Goal: Task Accomplishment & Management: Manage account settings

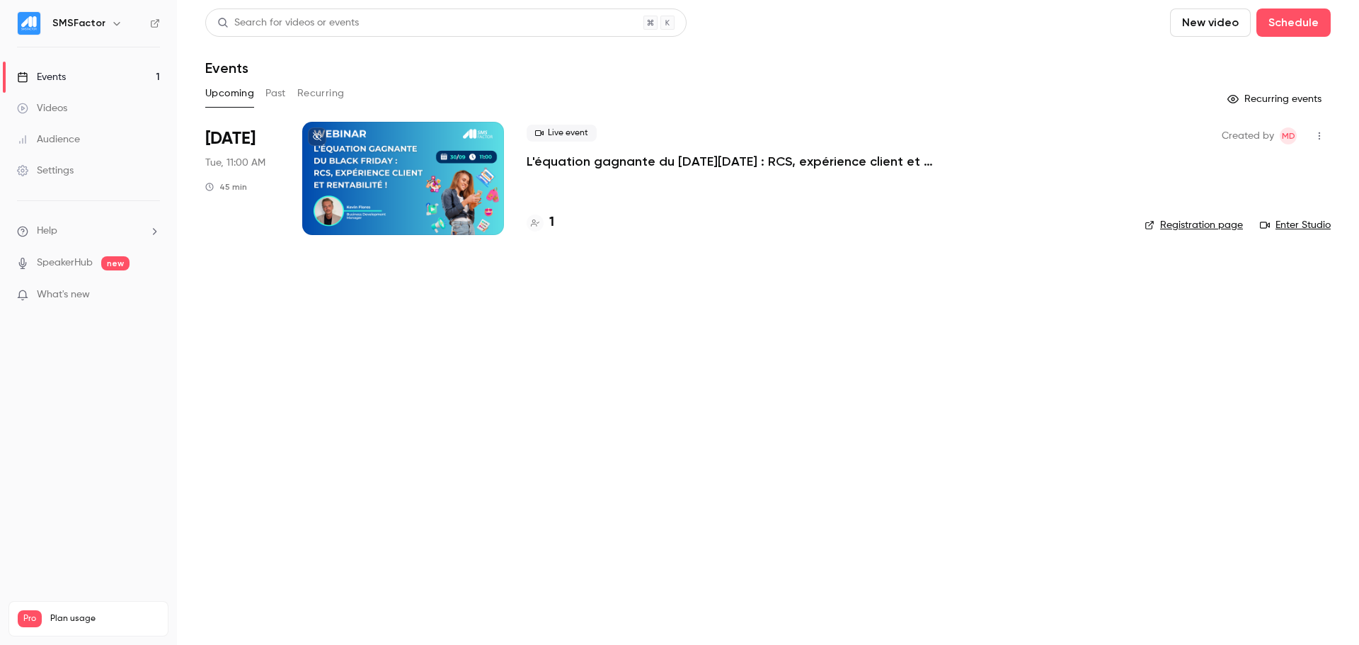
click at [445, 156] on div at bounding box center [403, 178] width 202 height 113
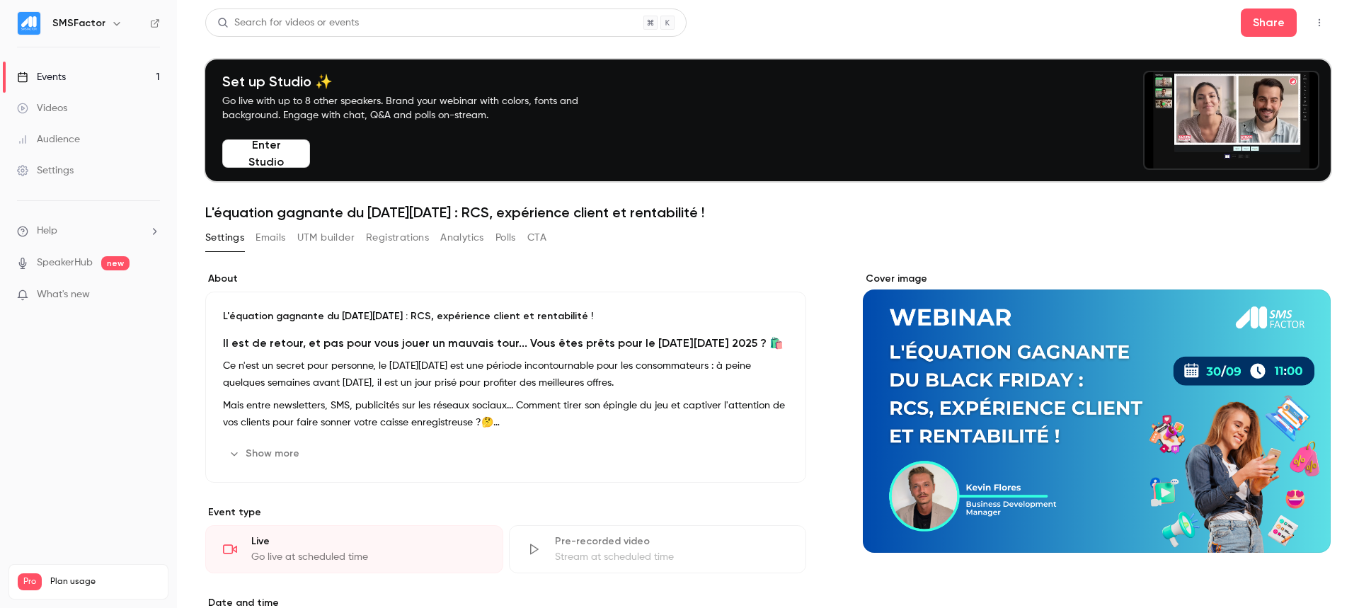
scroll to position [1, 0]
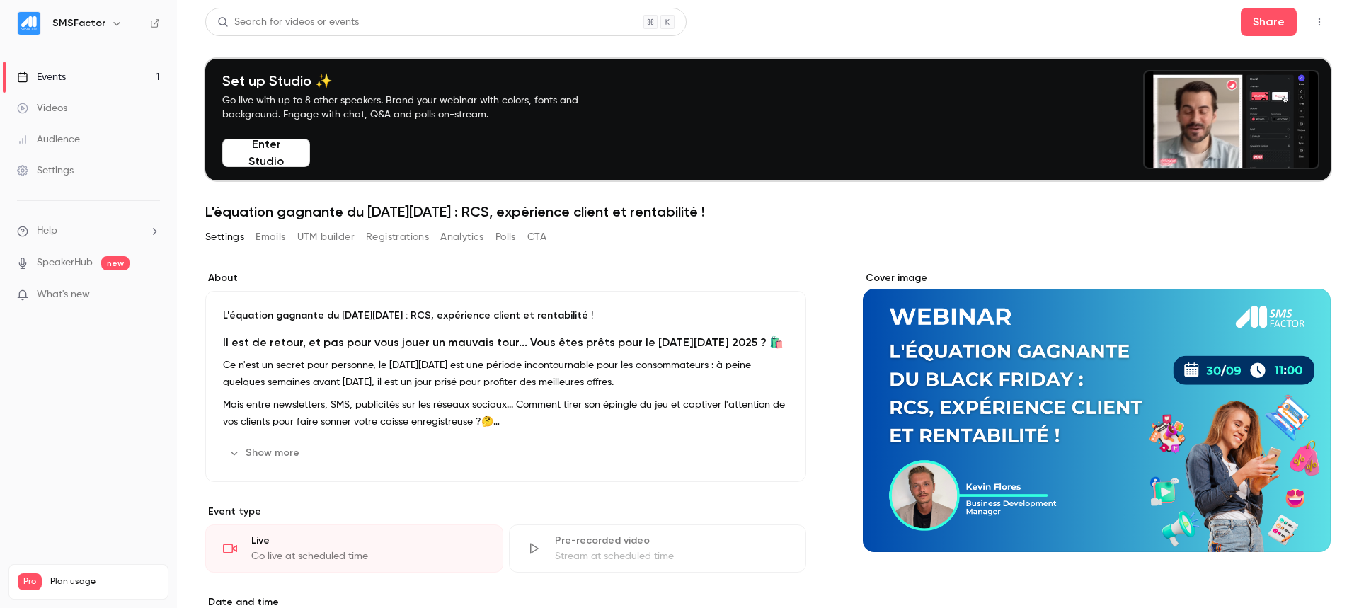
click at [1098, 380] on div "Cover image" at bounding box center [1097, 411] width 468 height 281
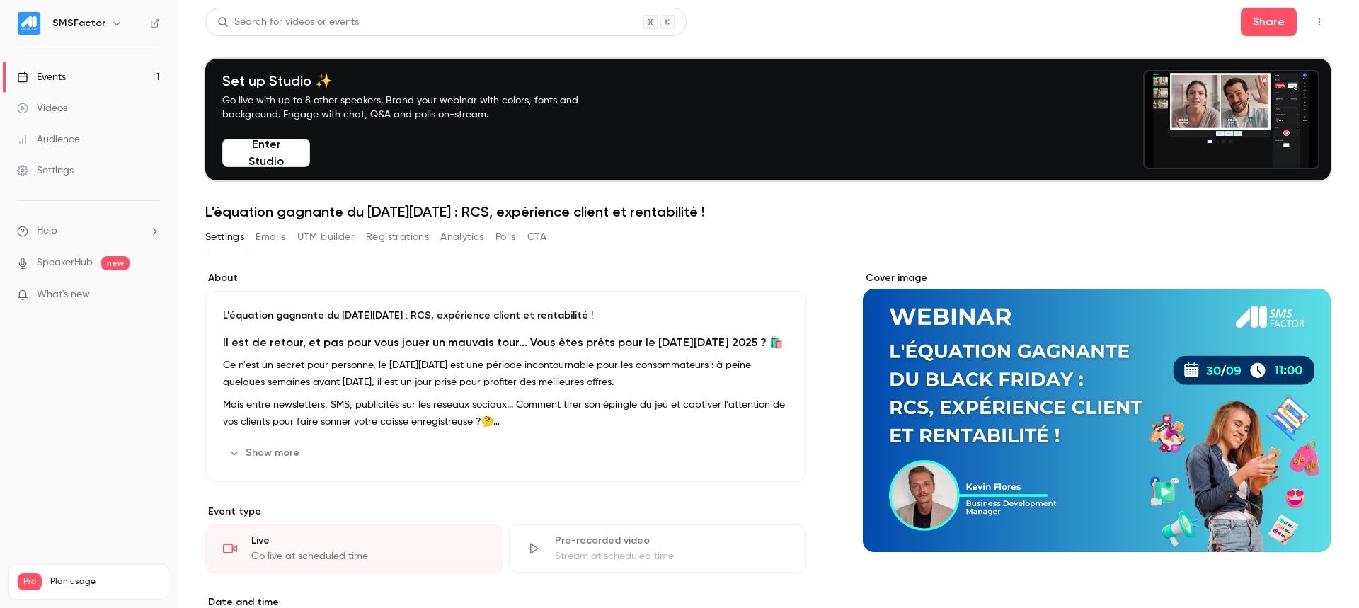
click at [0, 0] on input "Cover image" at bounding box center [0, 0] width 0 height 0
click at [67, 170] on div "Settings" at bounding box center [45, 171] width 57 height 14
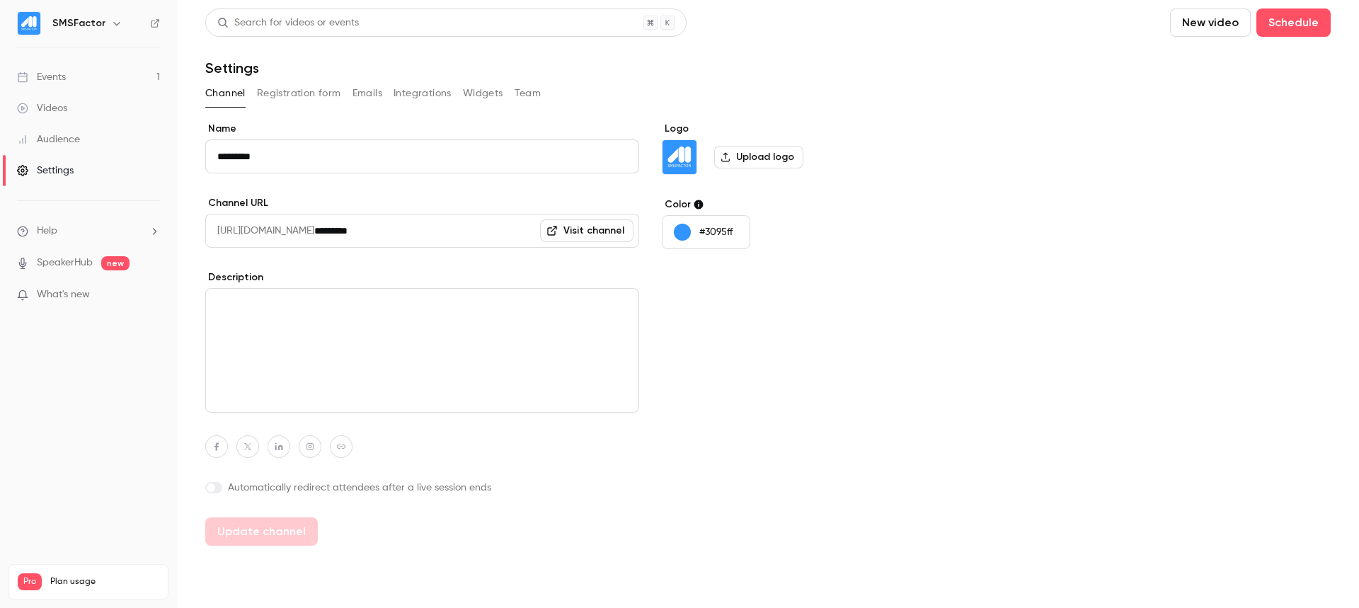
click at [450, 98] on button "Integrations" at bounding box center [423, 93] width 58 height 23
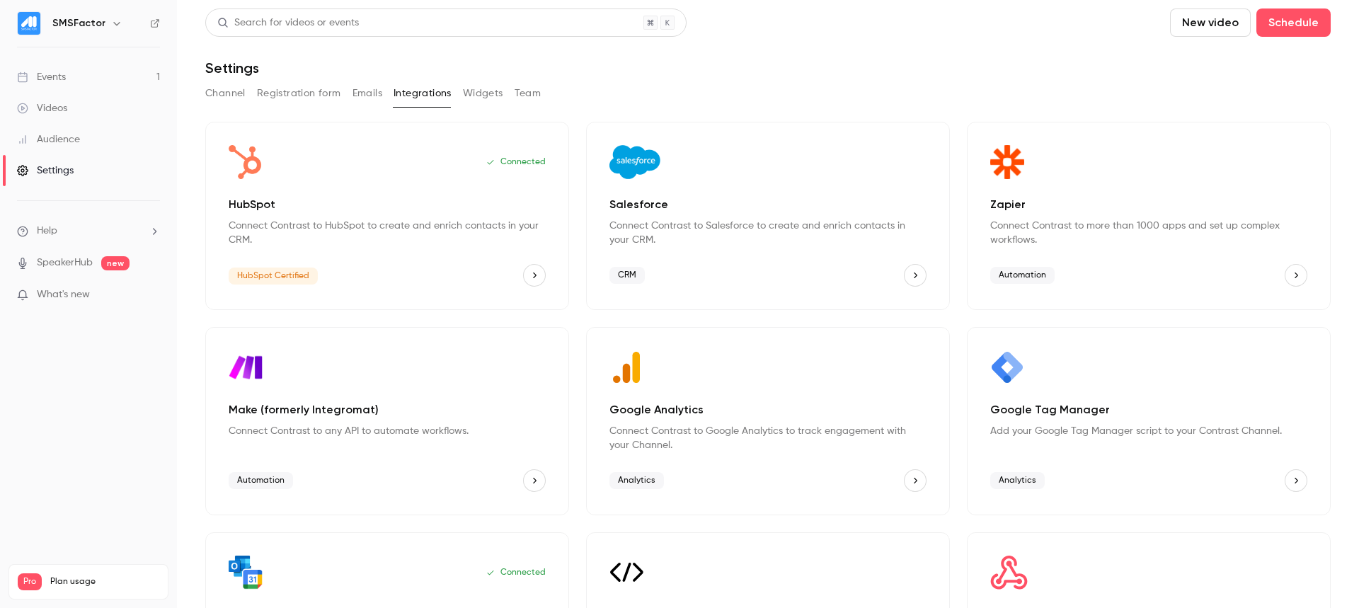
click at [372, 94] on button "Emails" at bounding box center [368, 93] width 30 height 23
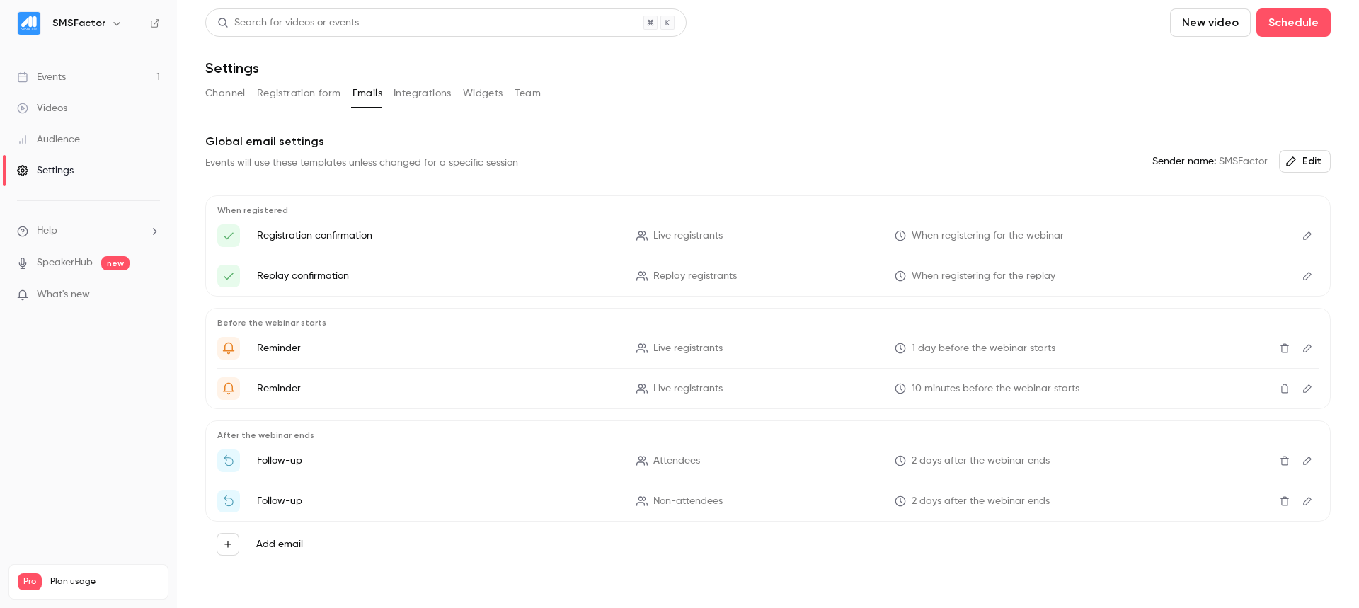
click at [59, 225] on li "Help" at bounding box center [88, 231] width 143 height 15
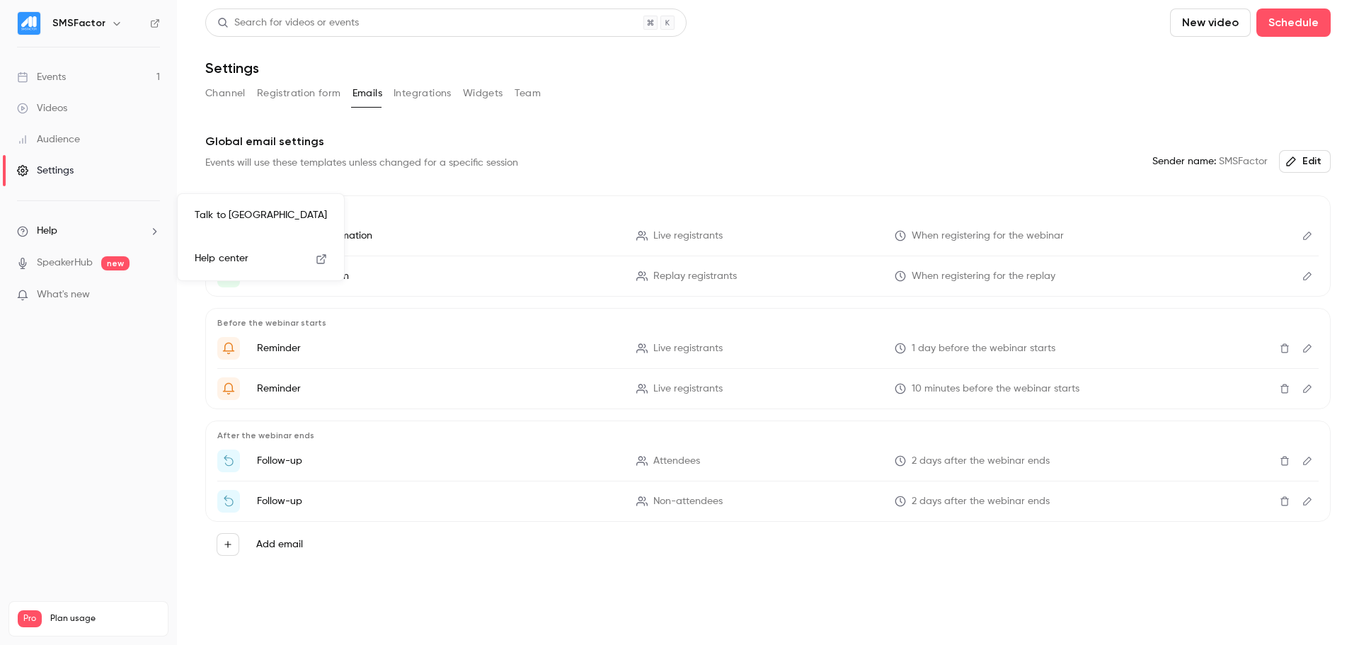
click at [45, 382] on div at bounding box center [679, 322] width 1359 height 645
click at [66, 92] on link "Events 1" at bounding box center [88, 77] width 177 height 31
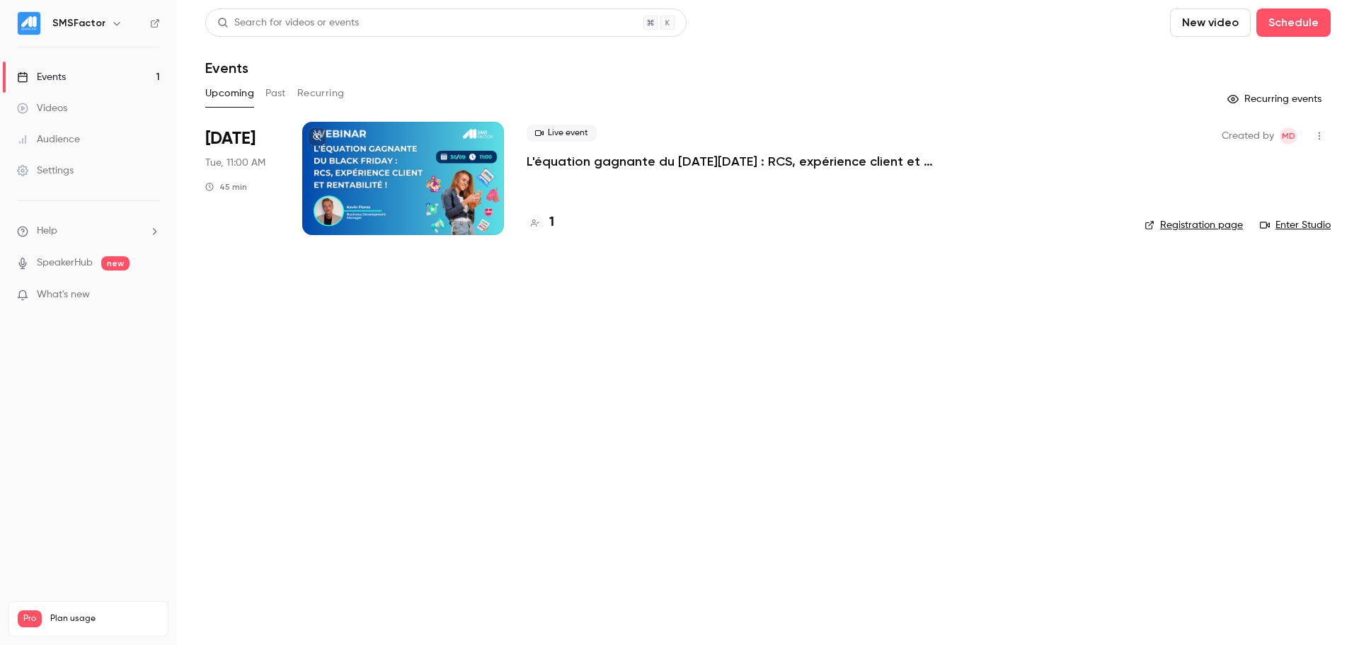
click at [569, 157] on p "L'équation gagnante du [DATE][DATE] : RCS, expérience client et rentabilité !" at bounding box center [739, 161] width 425 height 17
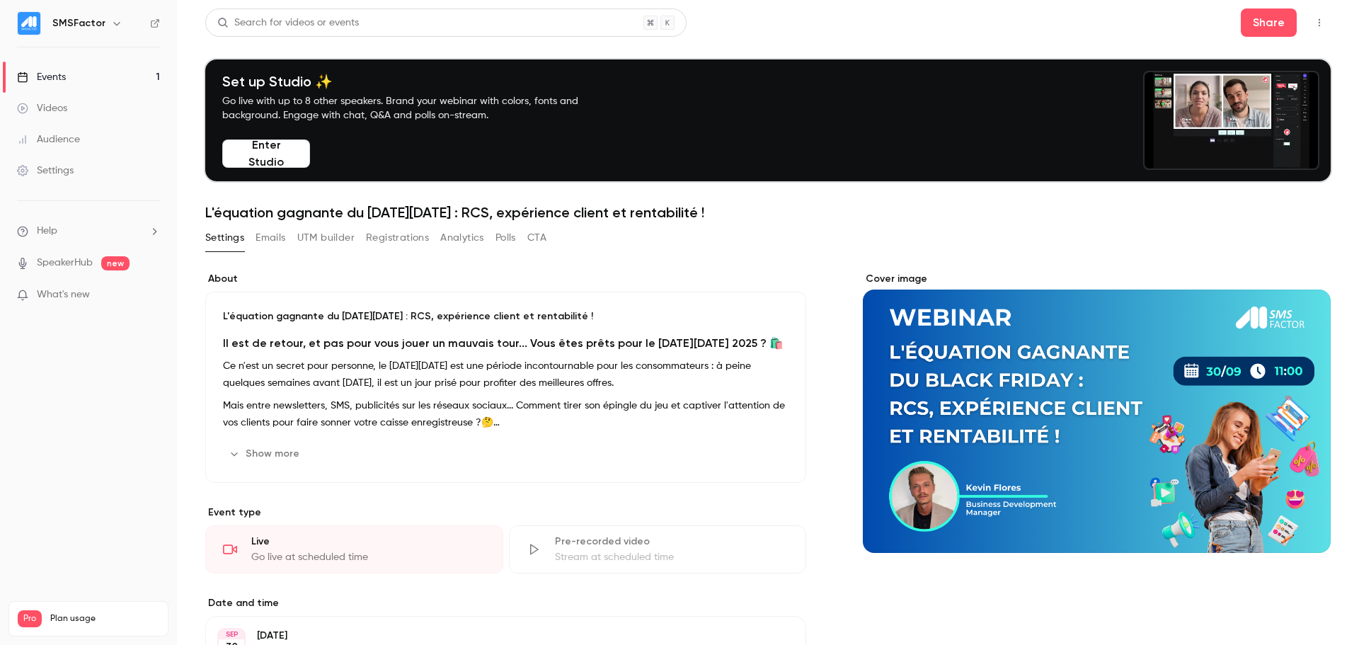
click at [318, 214] on h1 "L'équation gagnante du [DATE][DATE] : RCS, expérience client et rentabilité !" at bounding box center [768, 212] width 1126 height 17
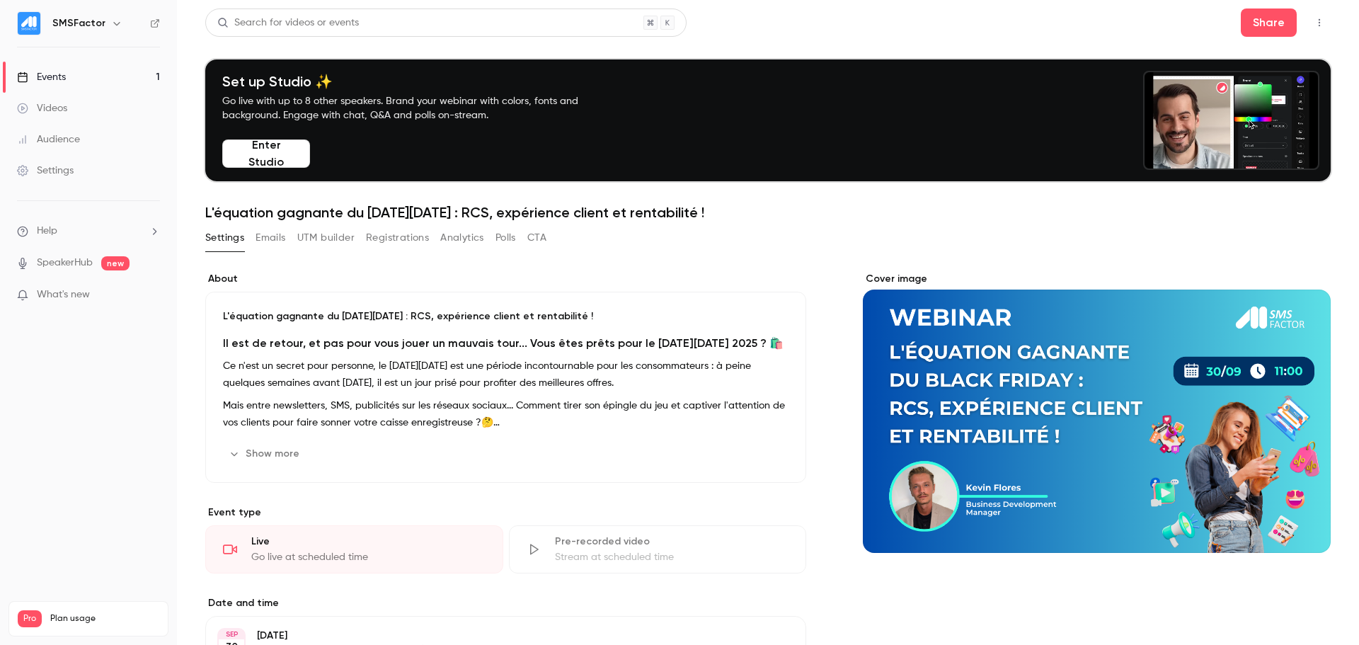
click at [327, 241] on button "UTM builder" at bounding box center [325, 238] width 57 height 23
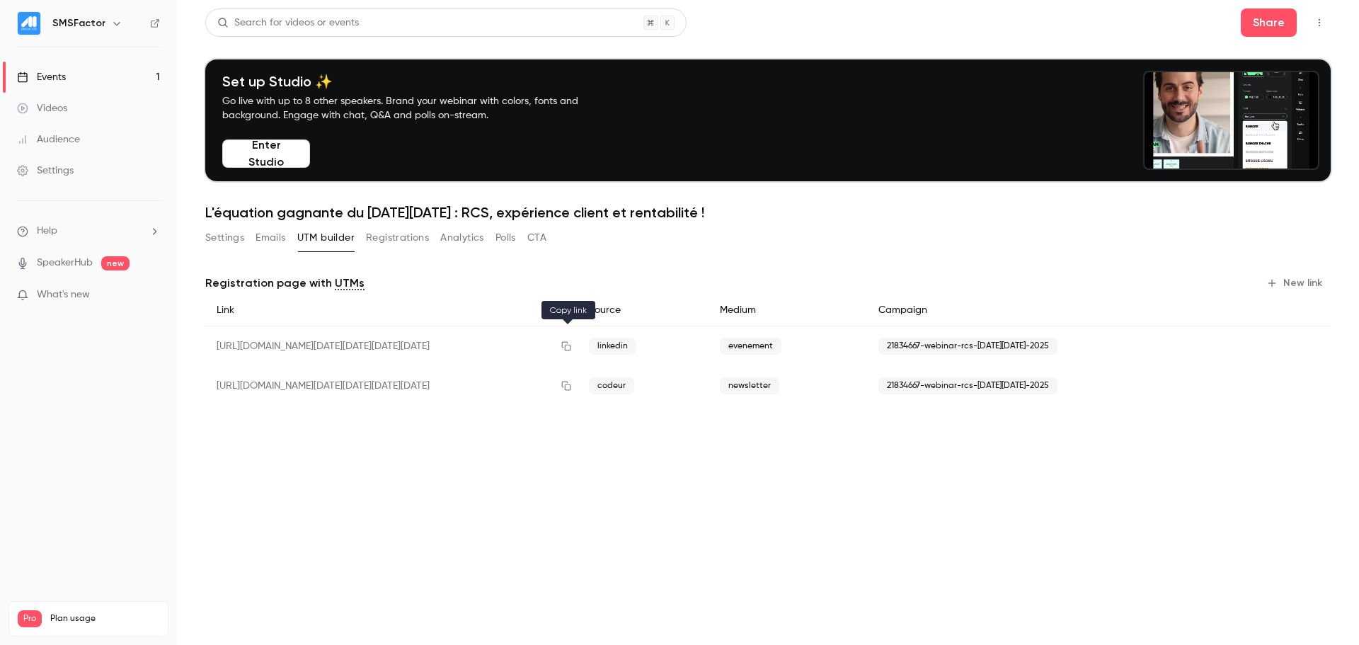
click at [569, 346] on icon "button" at bounding box center [566, 346] width 11 height 10
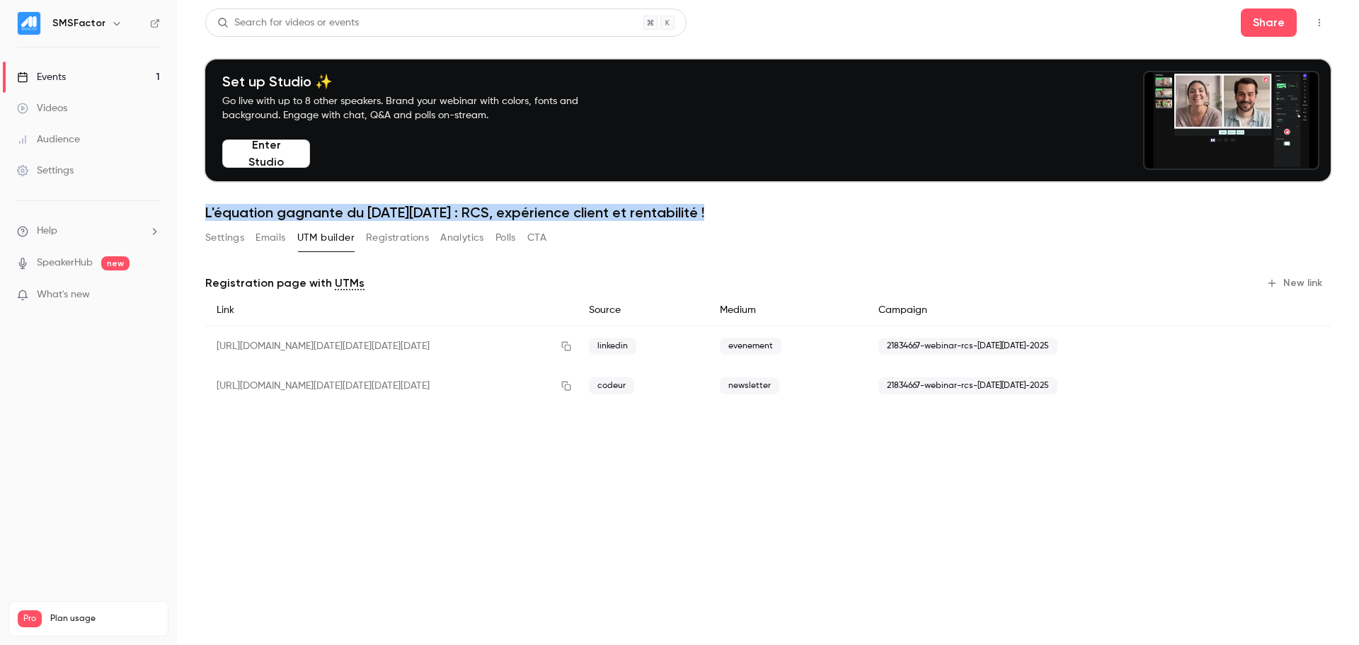
drag, startPoint x: 206, startPoint y: 212, endPoint x: 775, endPoint y: 207, distance: 569.3
click at [775, 207] on h1 "L'équation gagnante du [DATE][DATE] : RCS, expérience client et rentabilité !" at bounding box center [768, 212] width 1126 height 17
copy h1 "L'équation gagnante du [DATE][DATE] : RCS, expérience client et rentabilité !"
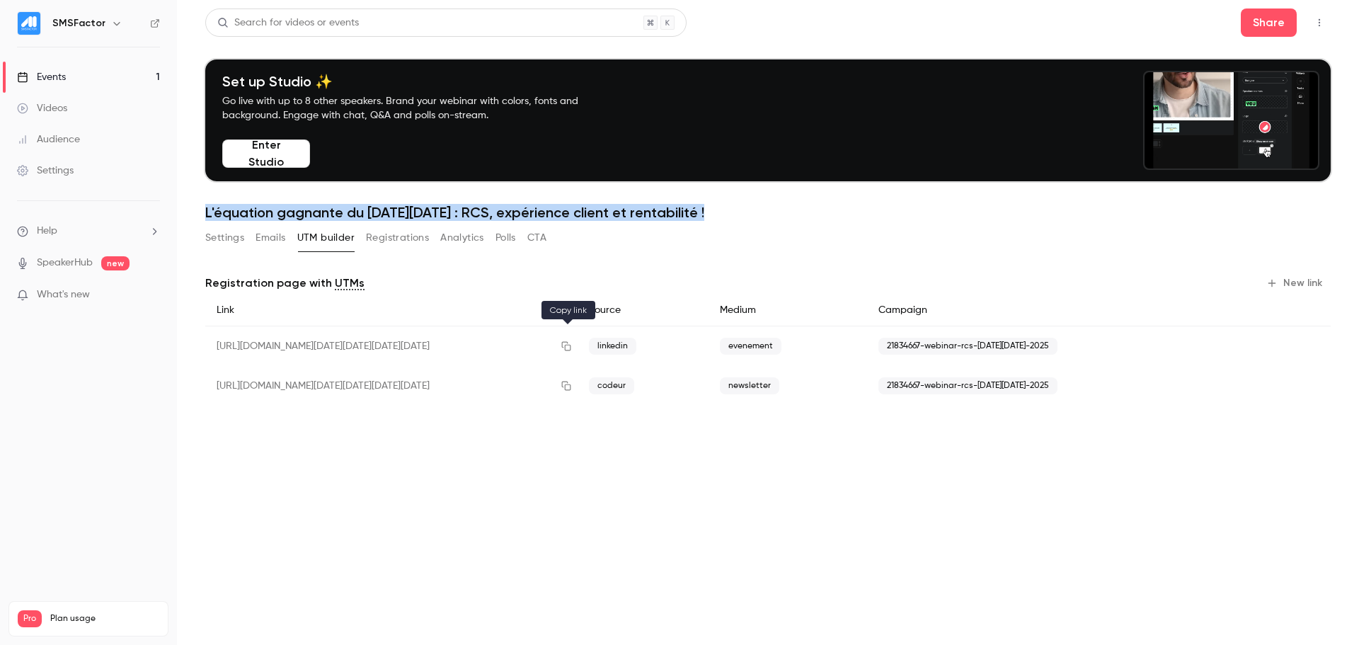
click at [564, 348] on icon "button" at bounding box center [566, 346] width 11 height 10
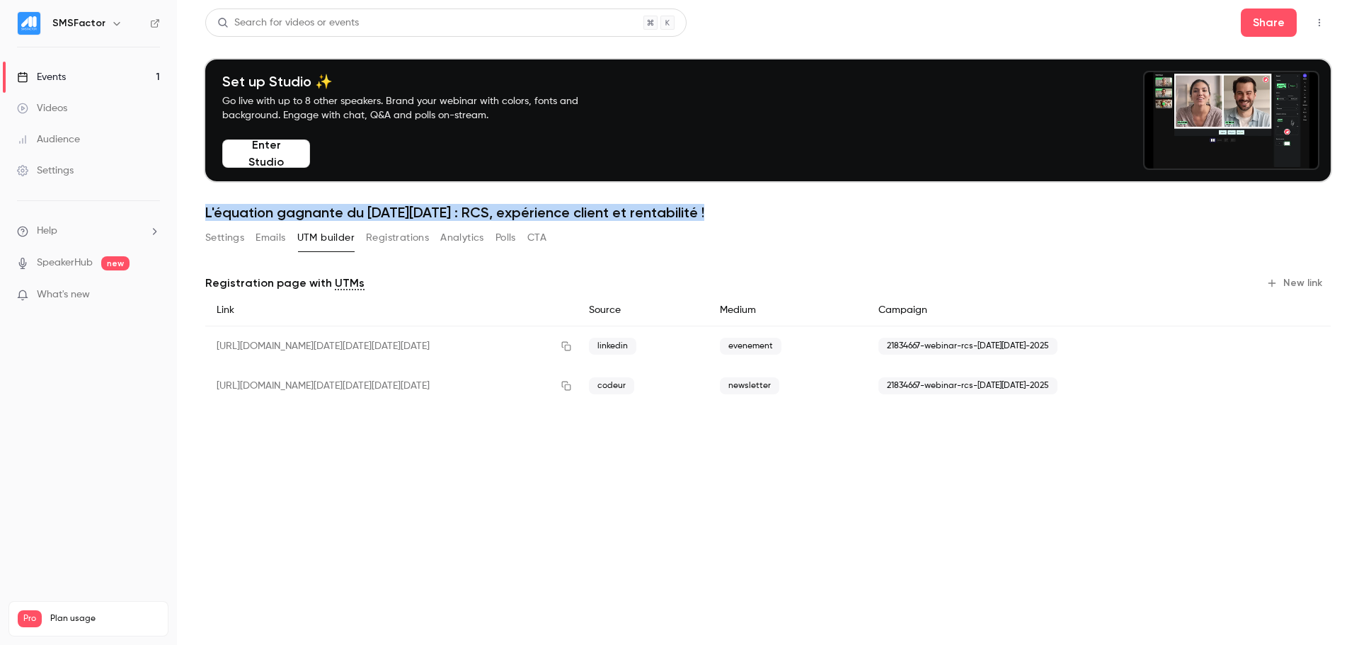
click at [223, 240] on button "Settings" at bounding box center [224, 238] width 39 height 23
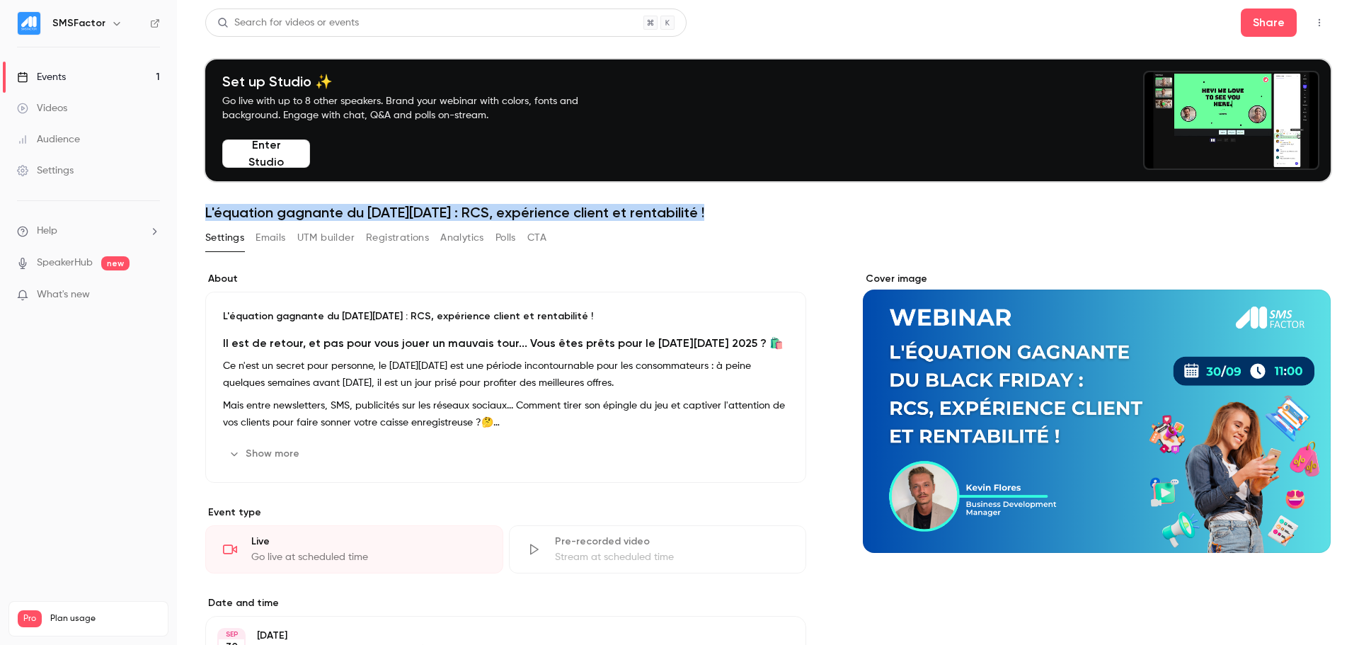
click at [278, 452] on button "Show more" at bounding box center [265, 454] width 85 height 23
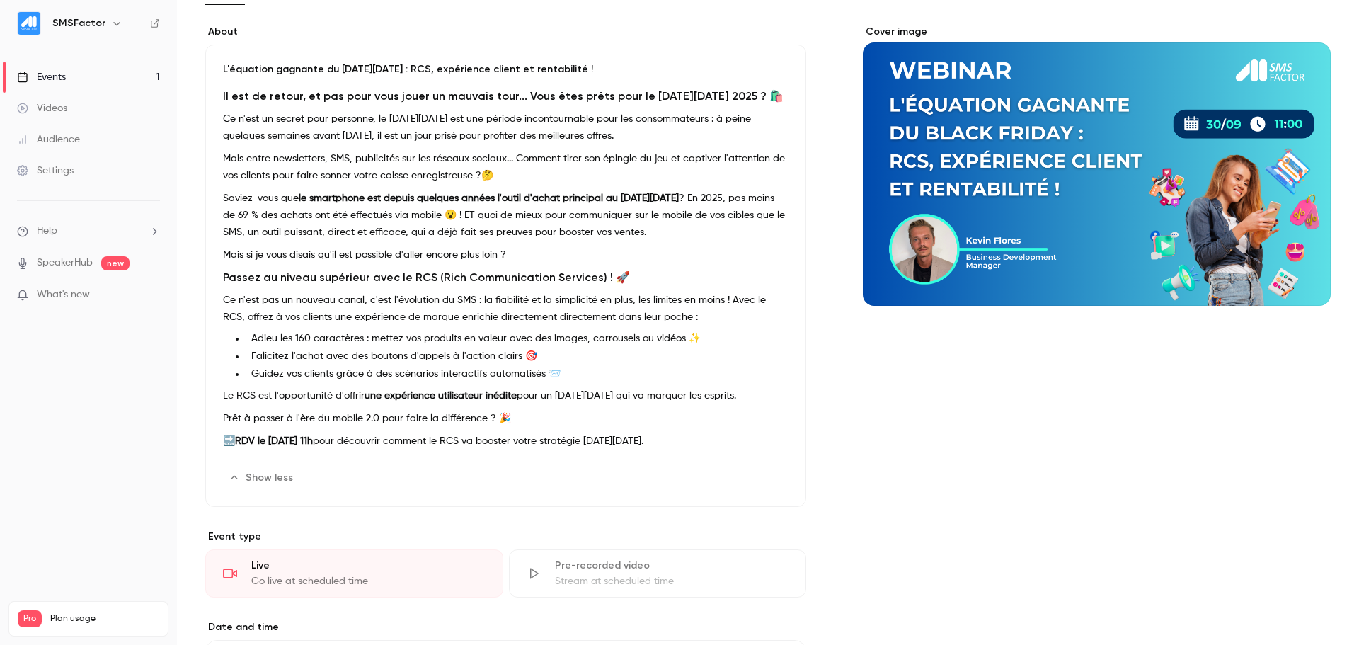
scroll to position [158, 0]
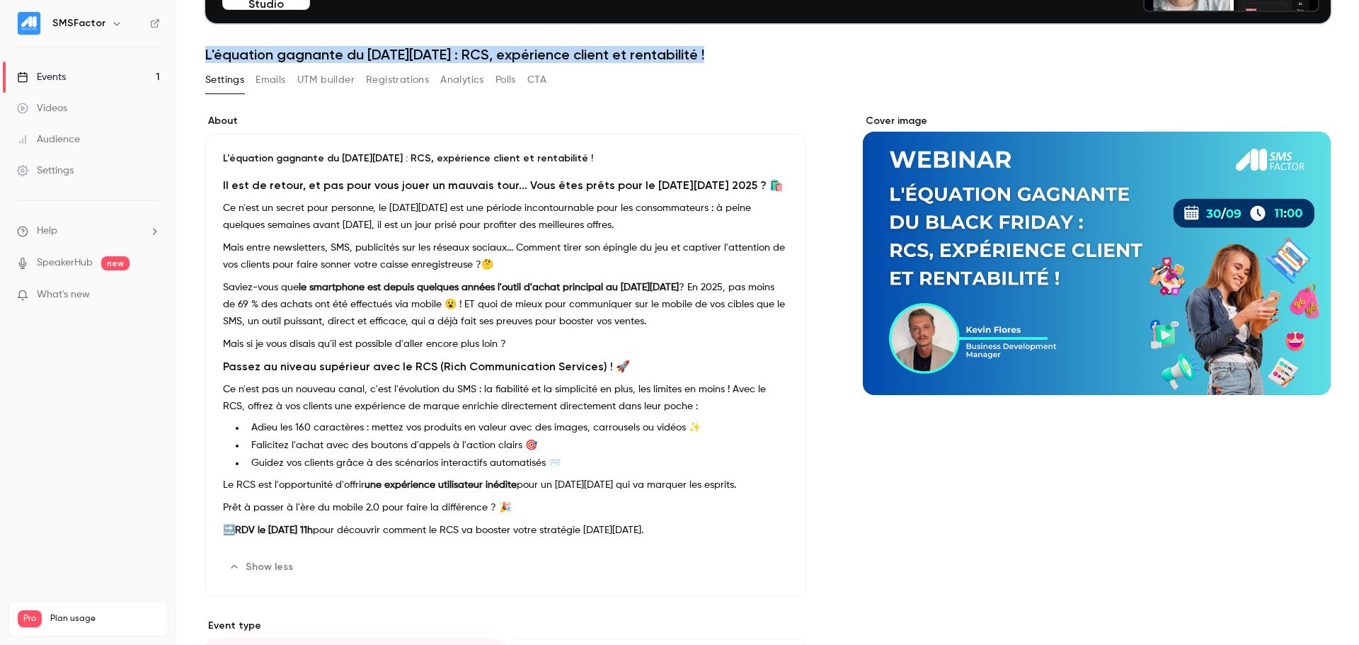
drag, startPoint x: 224, startPoint y: 185, endPoint x: 745, endPoint y: 526, distance: 622.9
click at [745, 526] on div "Il est de retour, et pas pour vous jouer un mauvais tour... Vous êtes prêts pou…" at bounding box center [506, 360] width 566 height 367
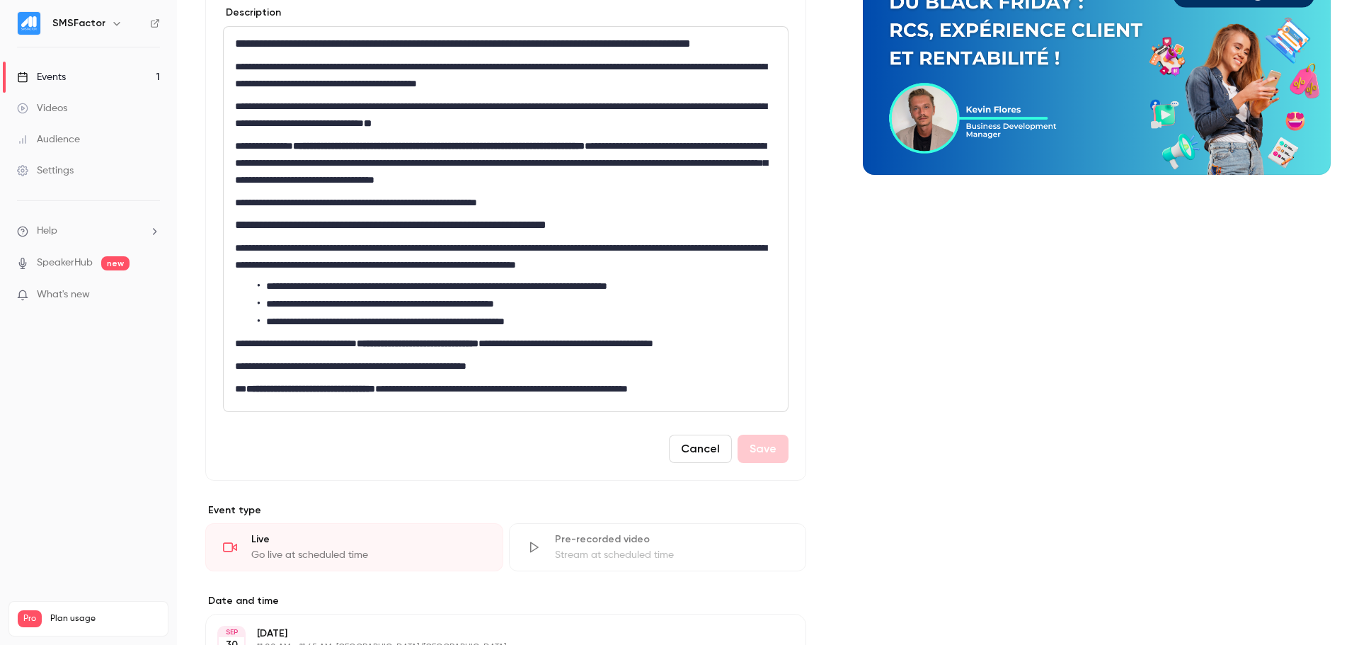
scroll to position [379, 0]
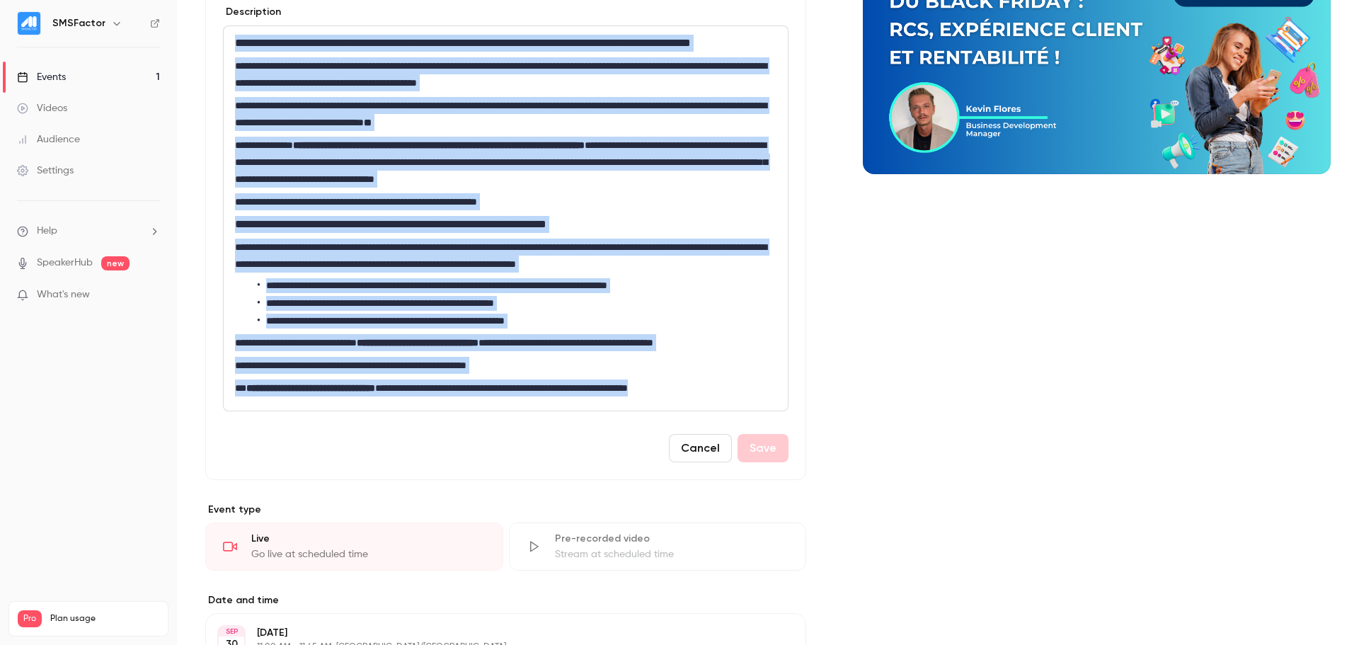
drag, startPoint x: 756, startPoint y: 387, endPoint x: 228, endPoint y: 44, distance: 629.6
click at [228, 44] on div "**********" at bounding box center [506, 218] width 564 height 384
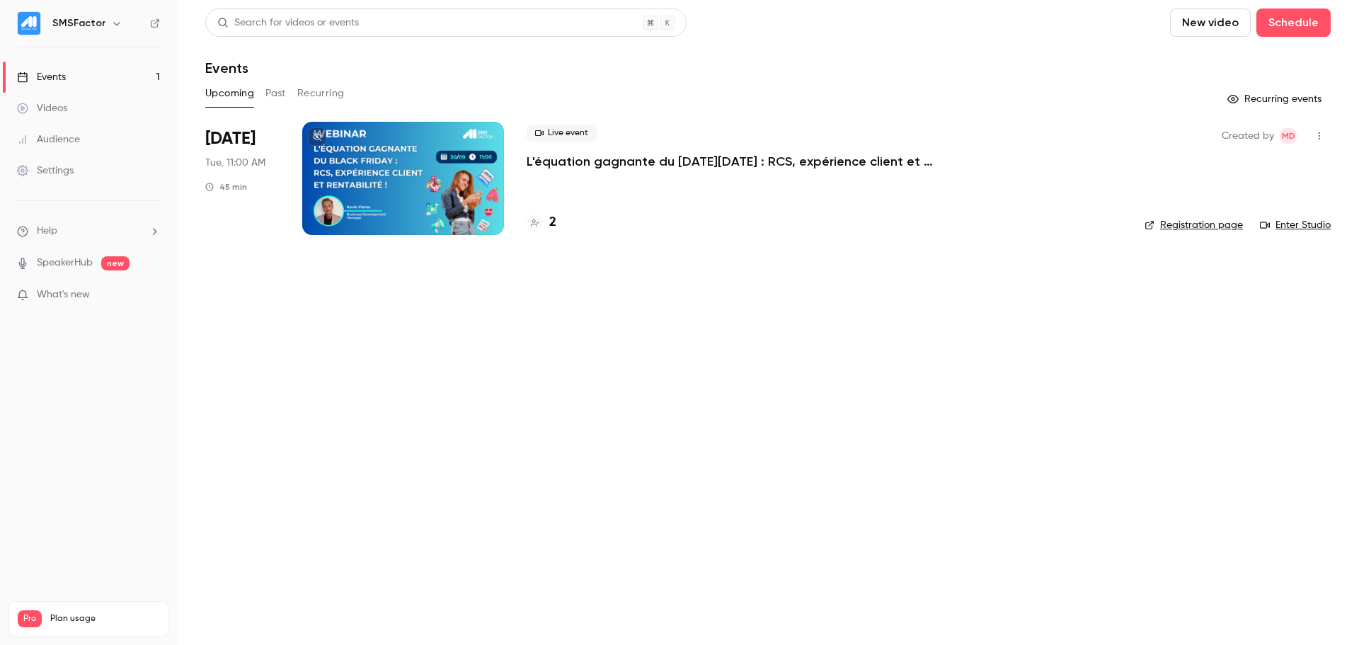
click at [906, 137] on icon "button" at bounding box center [1319, 136] width 11 height 10
click at [906, 166] on div "Share" at bounding box center [1265, 172] width 108 height 14
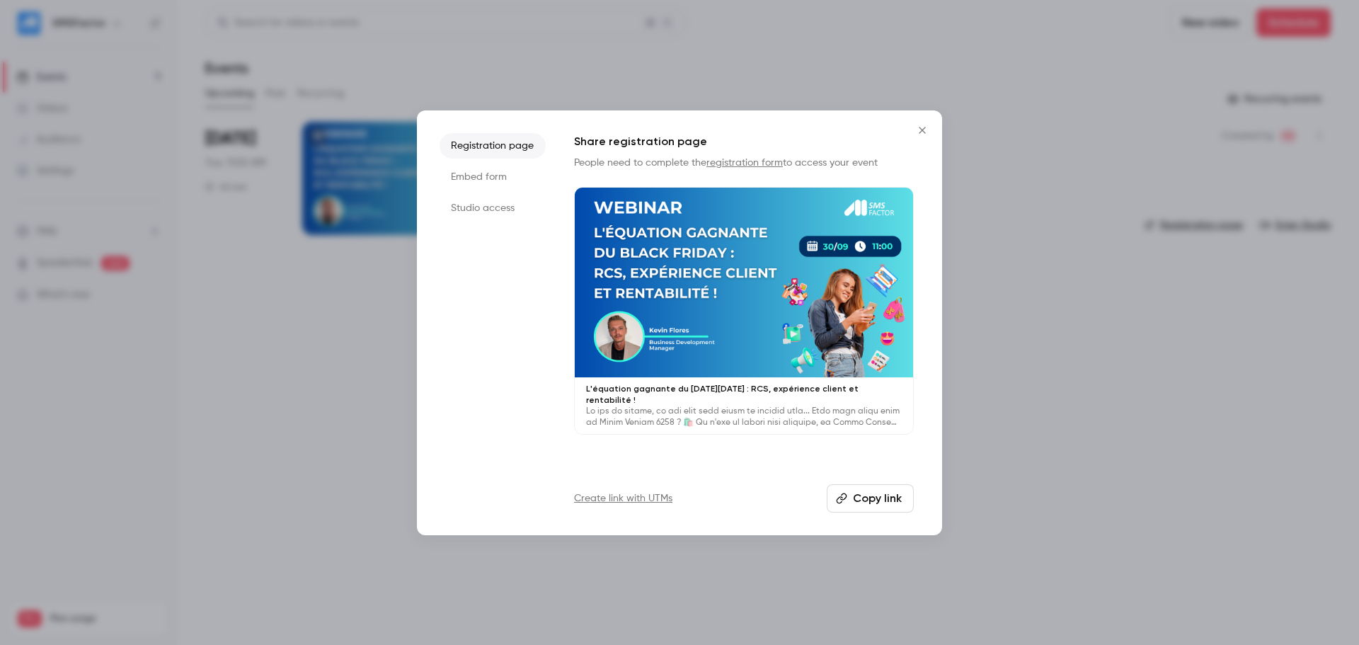
click at [477, 178] on li "Embed form" at bounding box center [493, 176] width 106 height 25
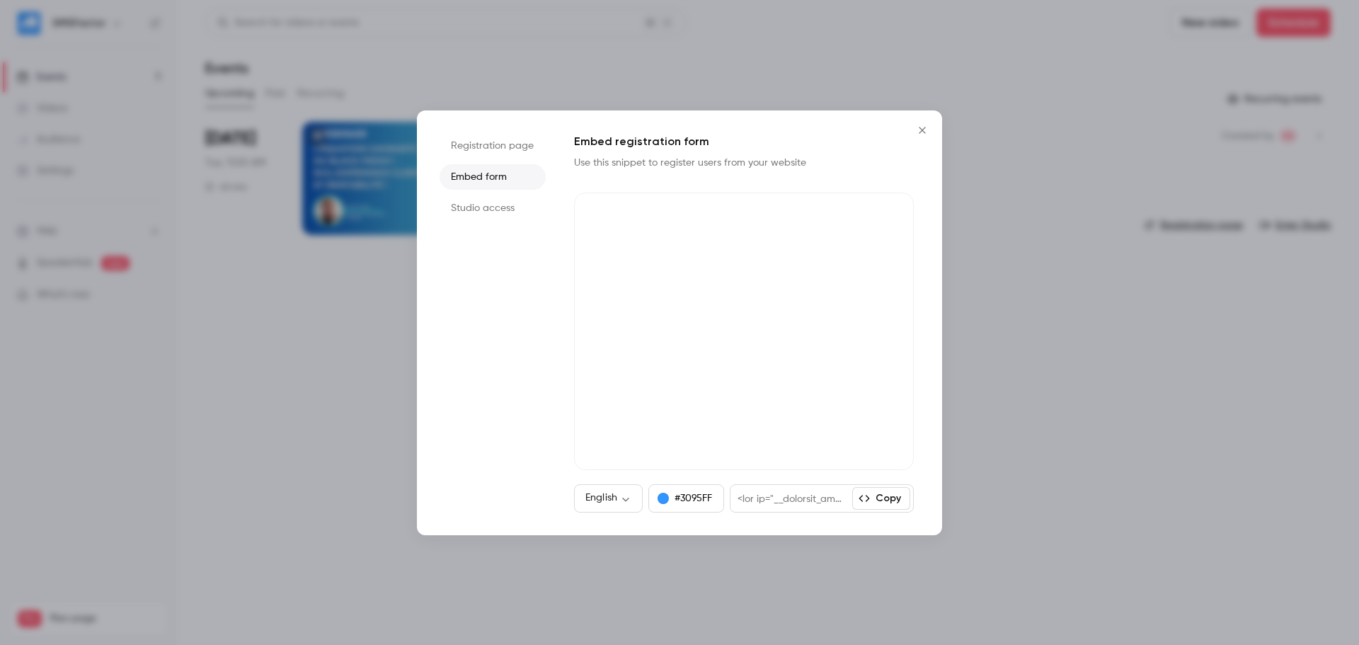
click at [495, 204] on li "Studio access" at bounding box center [493, 207] width 106 height 25
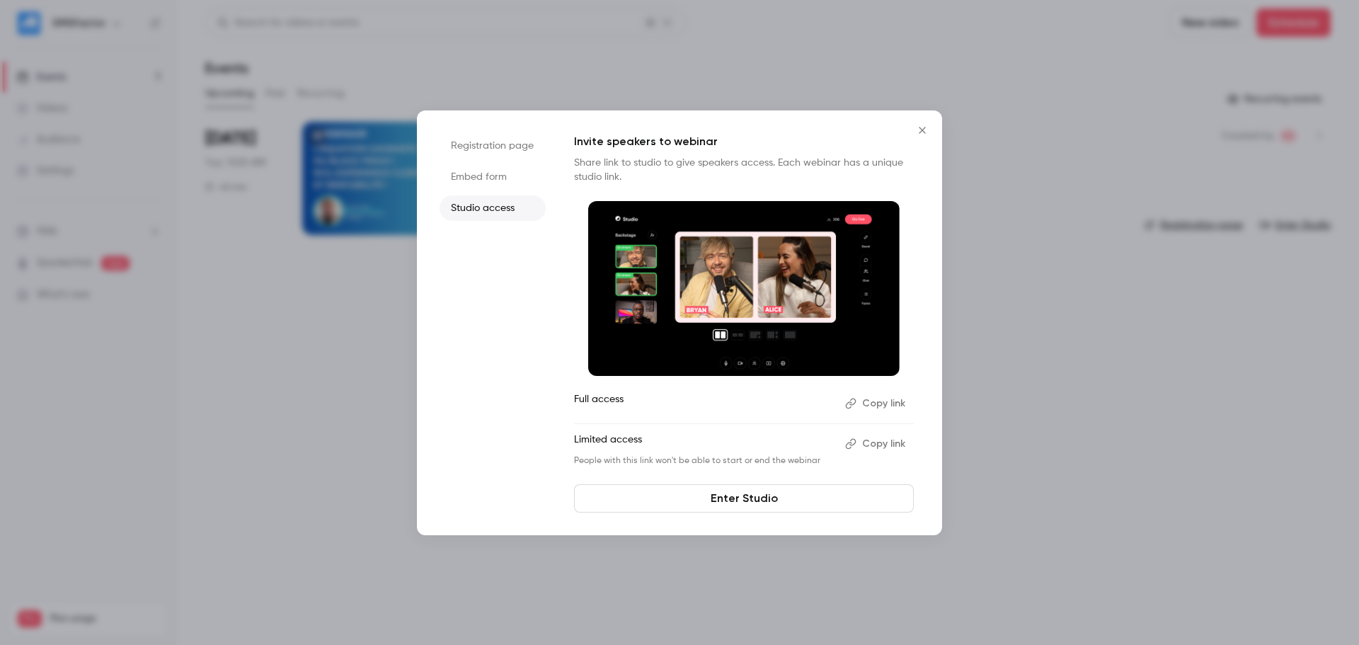
click at [485, 141] on li "Registration page" at bounding box center [493, 145] width 106 height 25
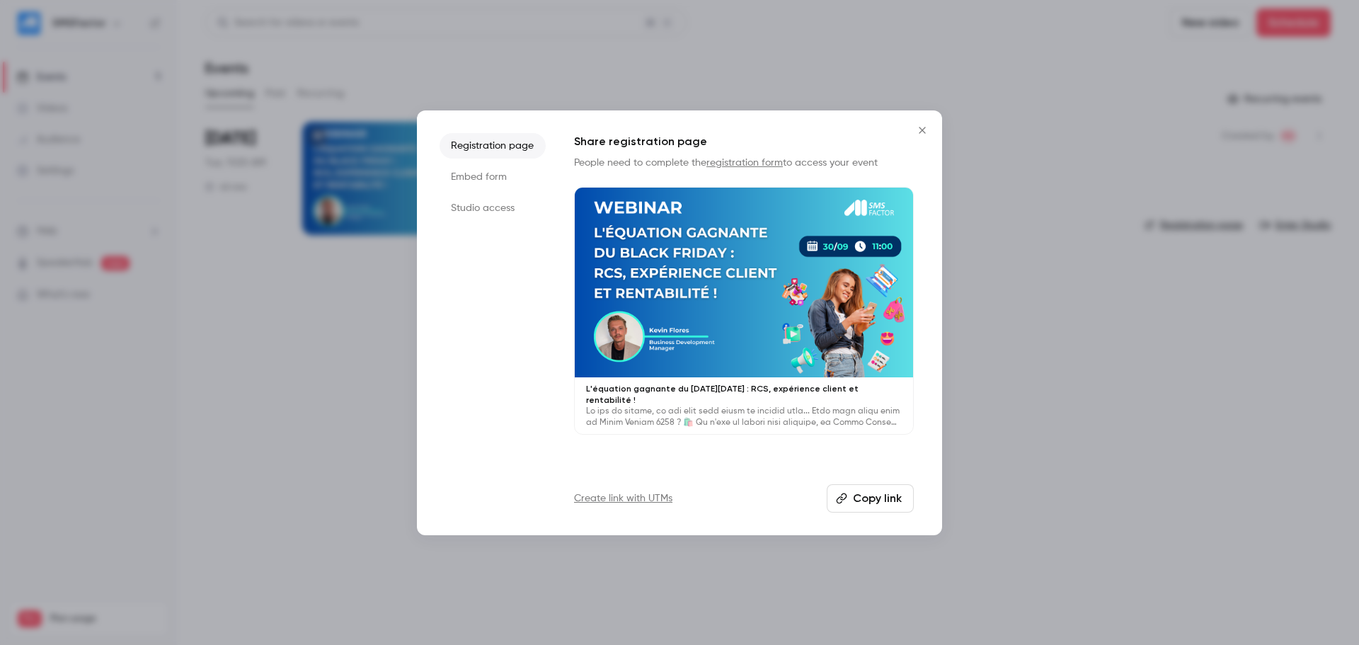
click at [906, 126] on icon "Close" at bounding box center [922, 130] width 17 height 11
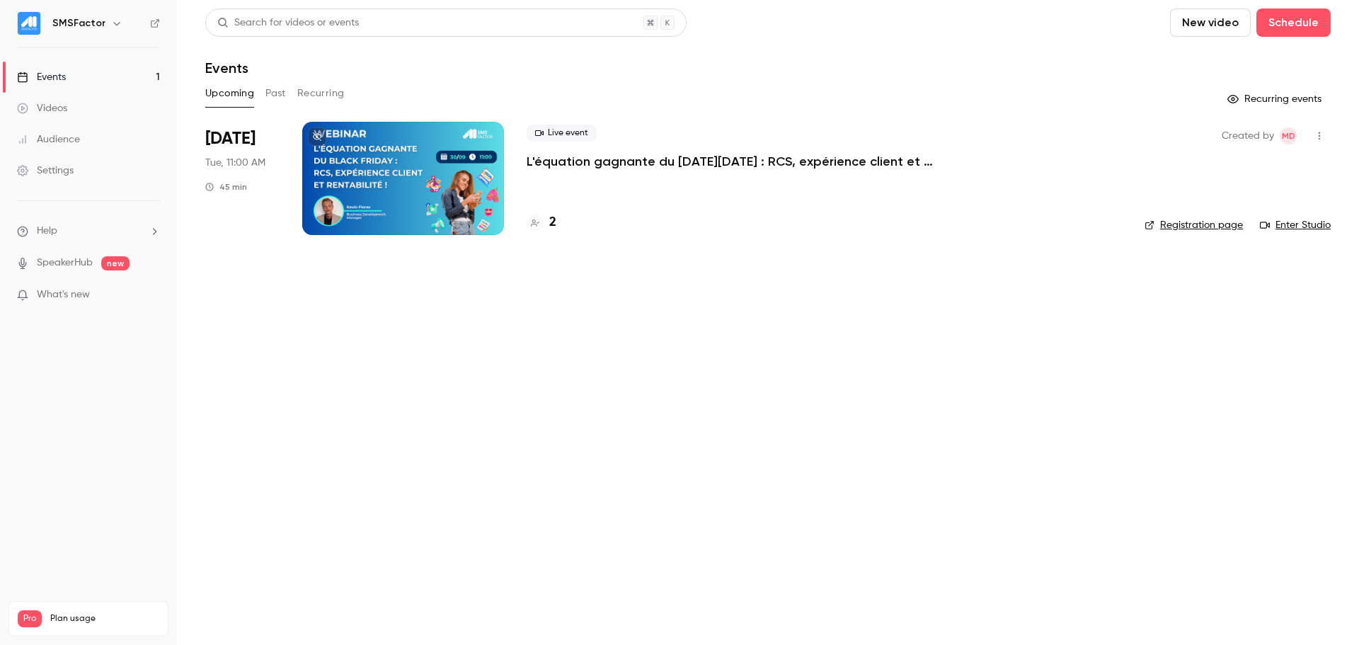
click at [906, 139] on icon "button" at bounding box center [1319, 136] width 11 height 10
click at [749, 198] on div at bounding box center [679, 322] width 1359 height 645
click at [276, 90] on button "Past" at bounding box center [276, 93] width 21 height 23
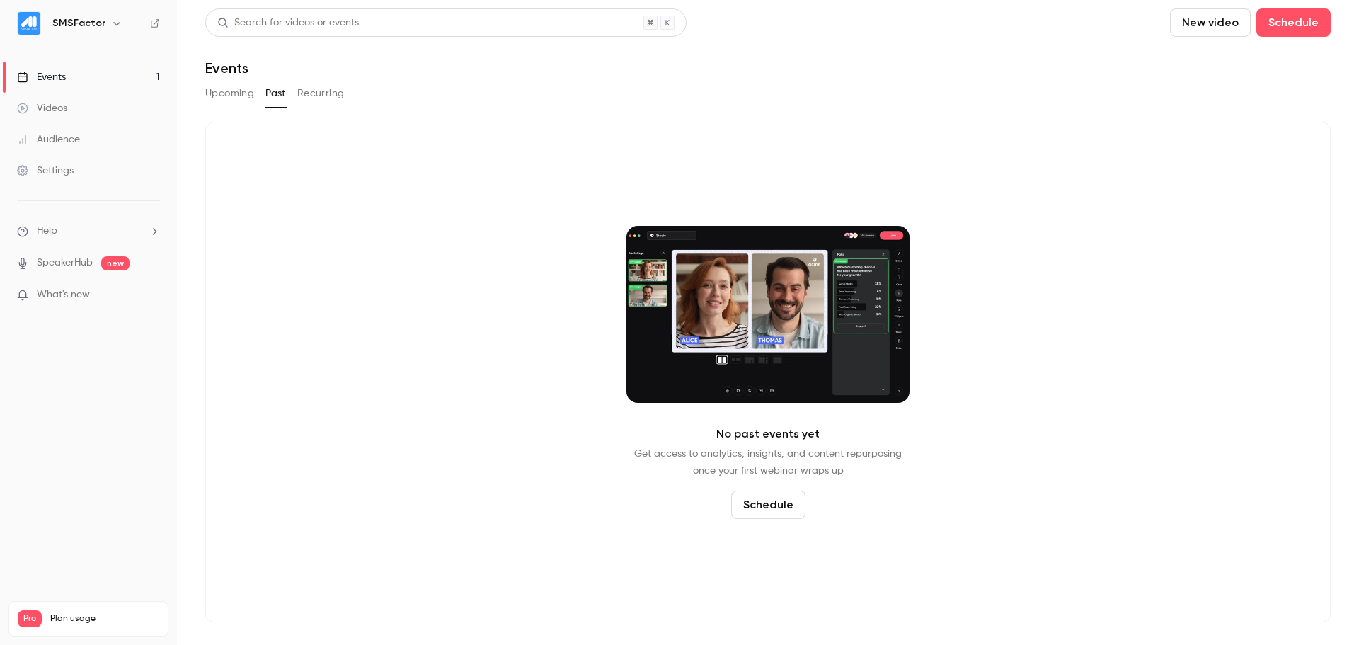
click at [317, 97] on button "Recurring" at bounding box center [320, 93] width 47 height 23
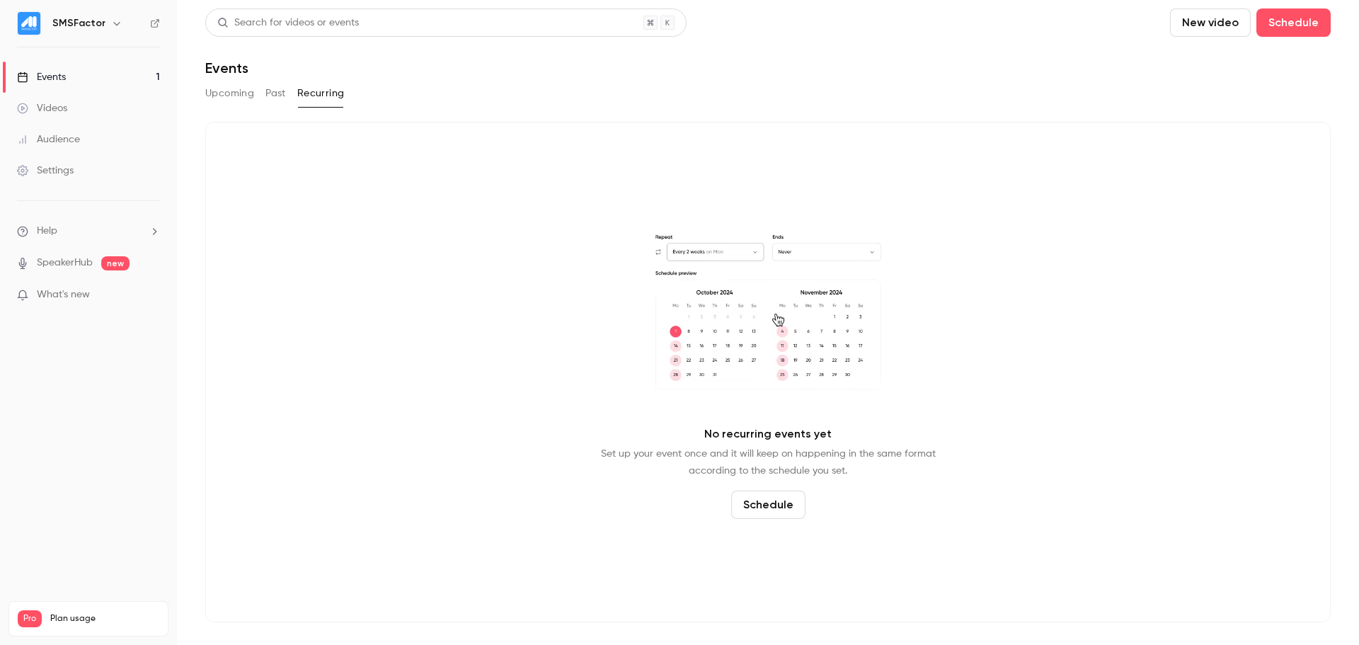
click at [229, 91] on button "Upcoming" at bounding box center [229, 93] width 49 height 23
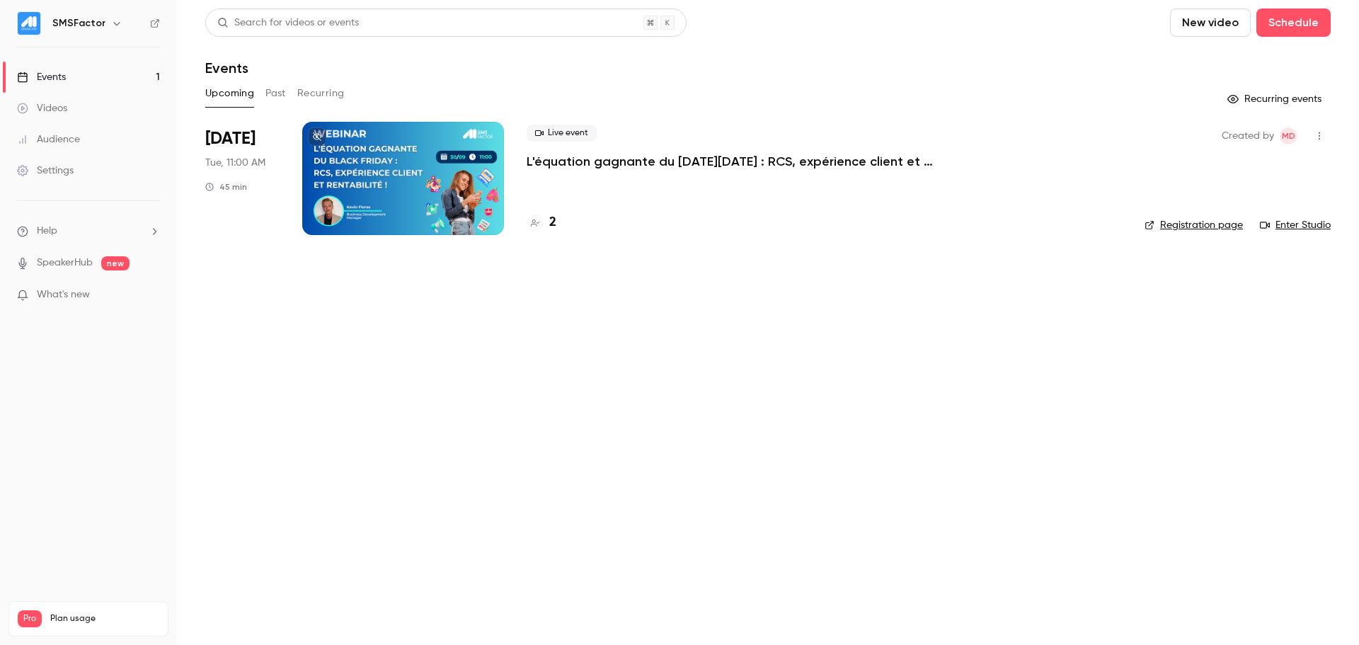
click at [416, 202] on div at bounding box center [403, 178] width 202 height 113
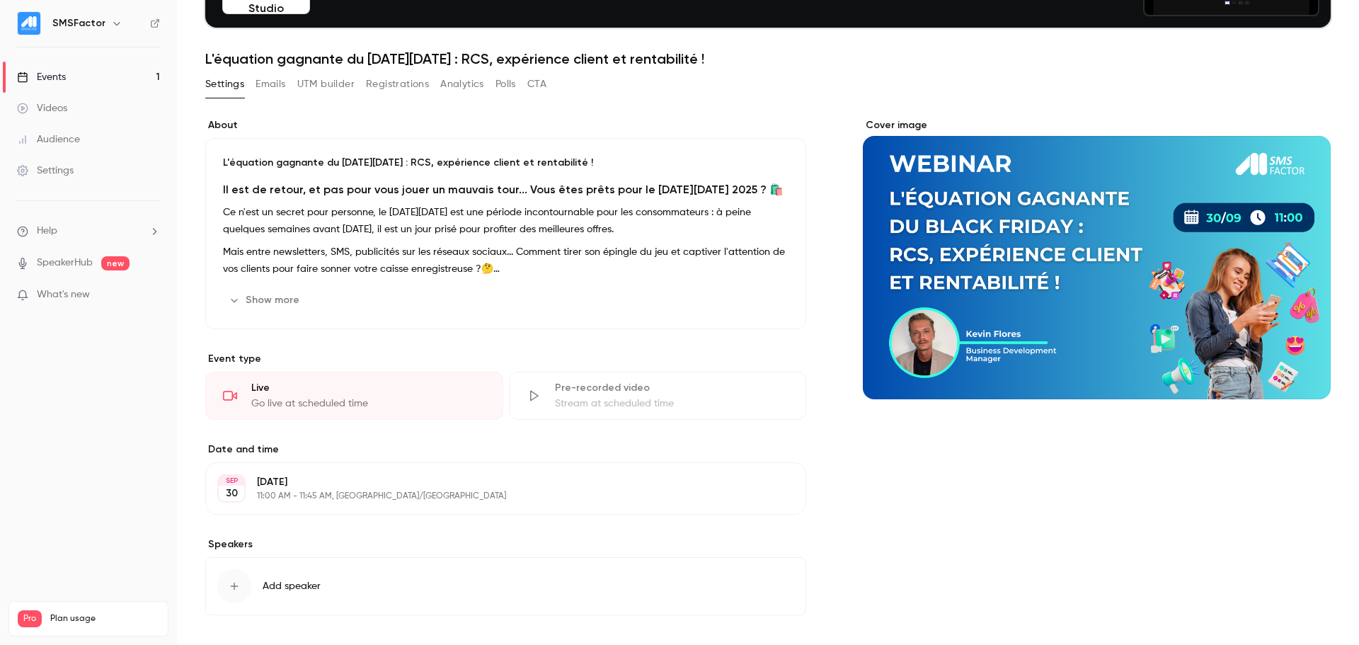
scroll to position [212, 0]
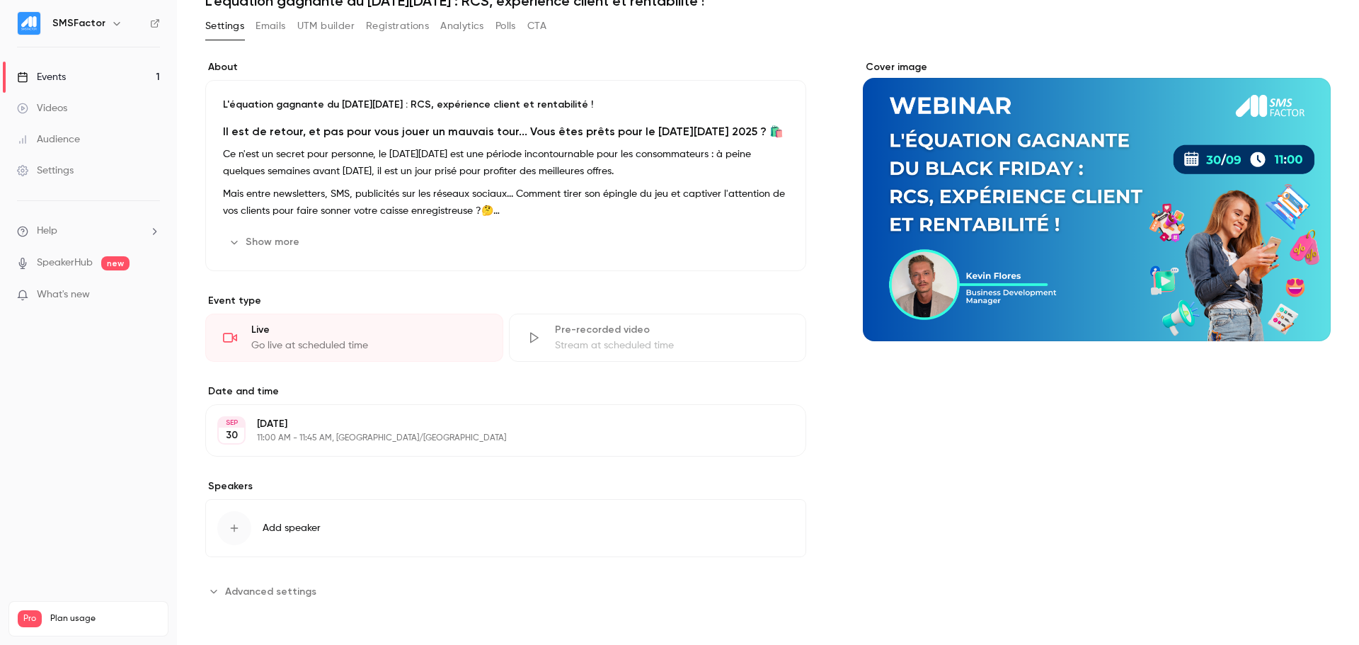
drag, startPoint x: 426, startPoint y: 515, endPoint x: 409, endPoint y: 406, distance: 111.2
click at [409, 389] on div "About L'équation gagnante du [DATE][DATE] : RCS, expérience client et rentabili…" at bounding box center [505, 331] width 601 height 542
click at [340, 389] on button "Add speaker" at bounding box center [505, 528] width 601 height 58
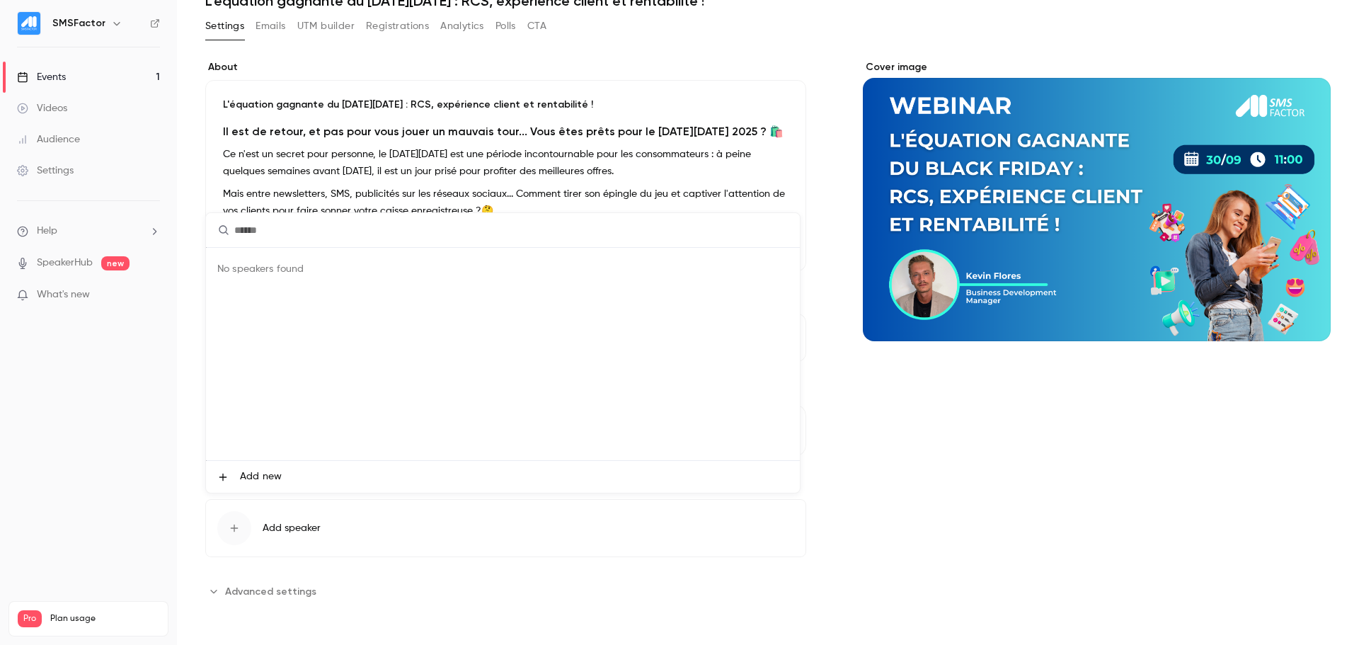
click at [137, 389] on div at bounding box center [679, 322] width 1359 height 645
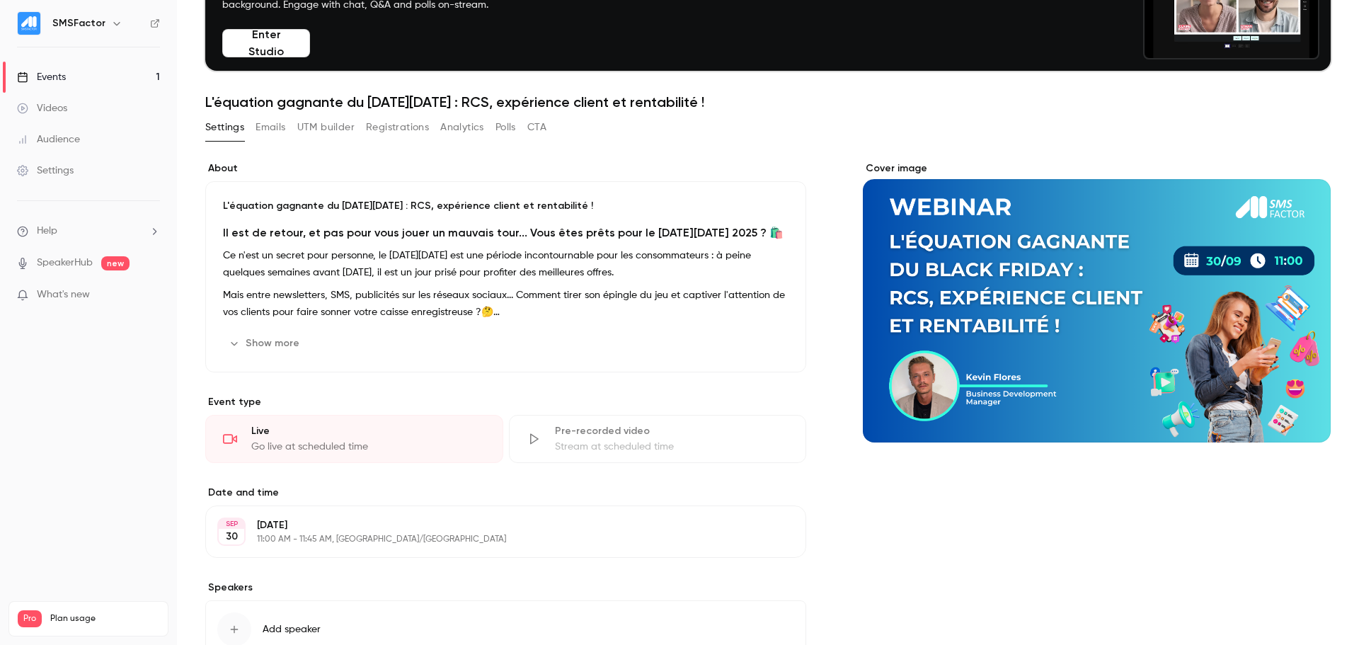
scroll to position [69, 0]
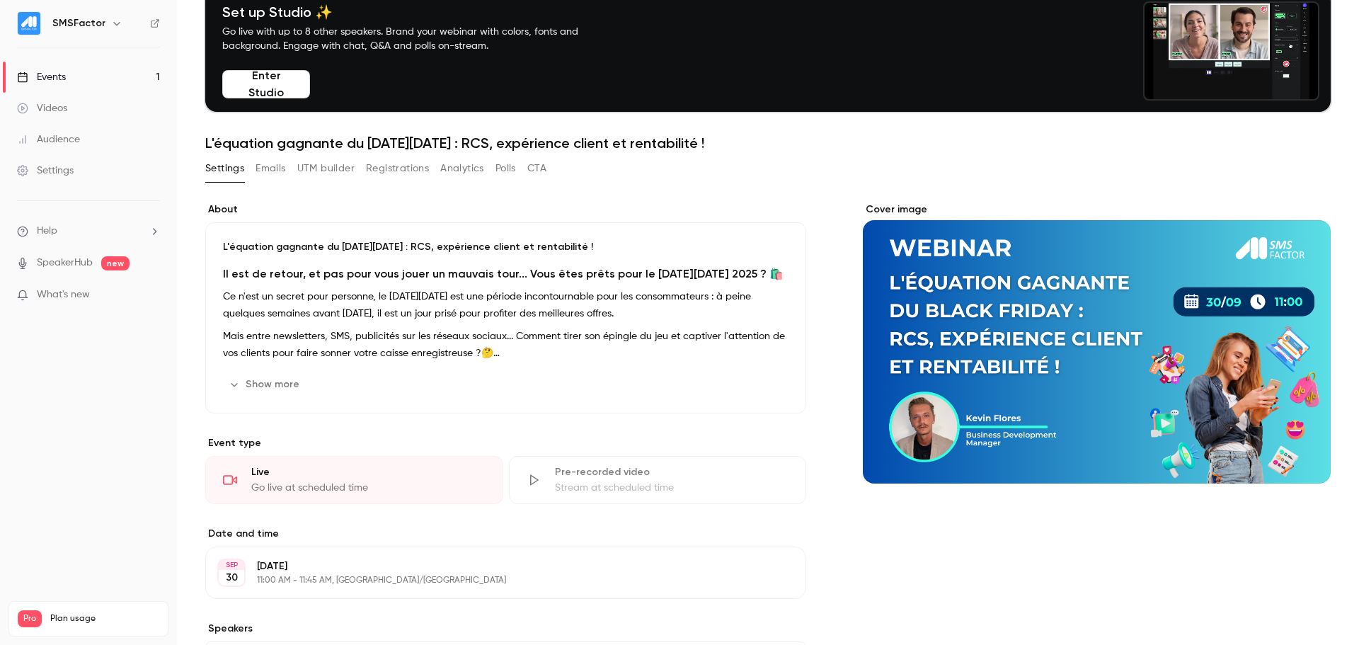
click at [280, 178] on button "Emails" at bounding box center [271, 168] width 30 height 23
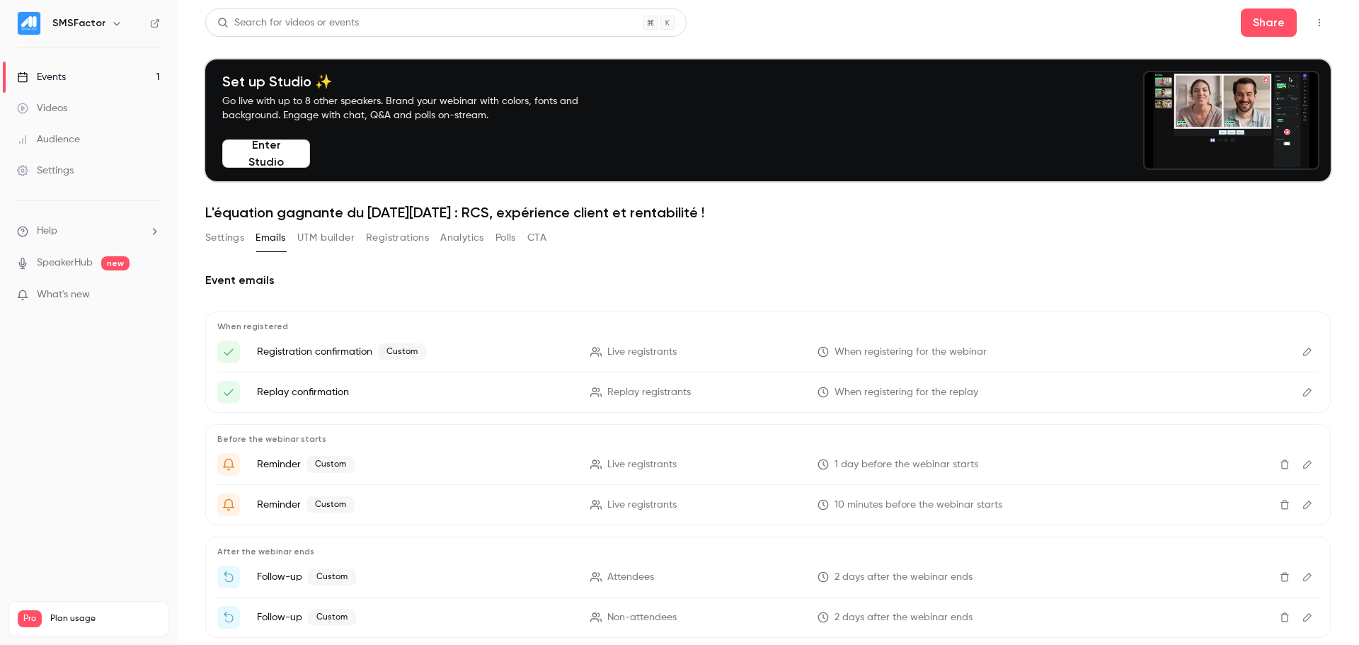
click at [321, 251] on div "Settings Emails UTM builder Registrations Analytics Polls CTA" at bounding box center [375, 241] width 341 height 28
click at [321, 248] on button "UTM builder" at bounding box center [325, 238] width 57 height 23
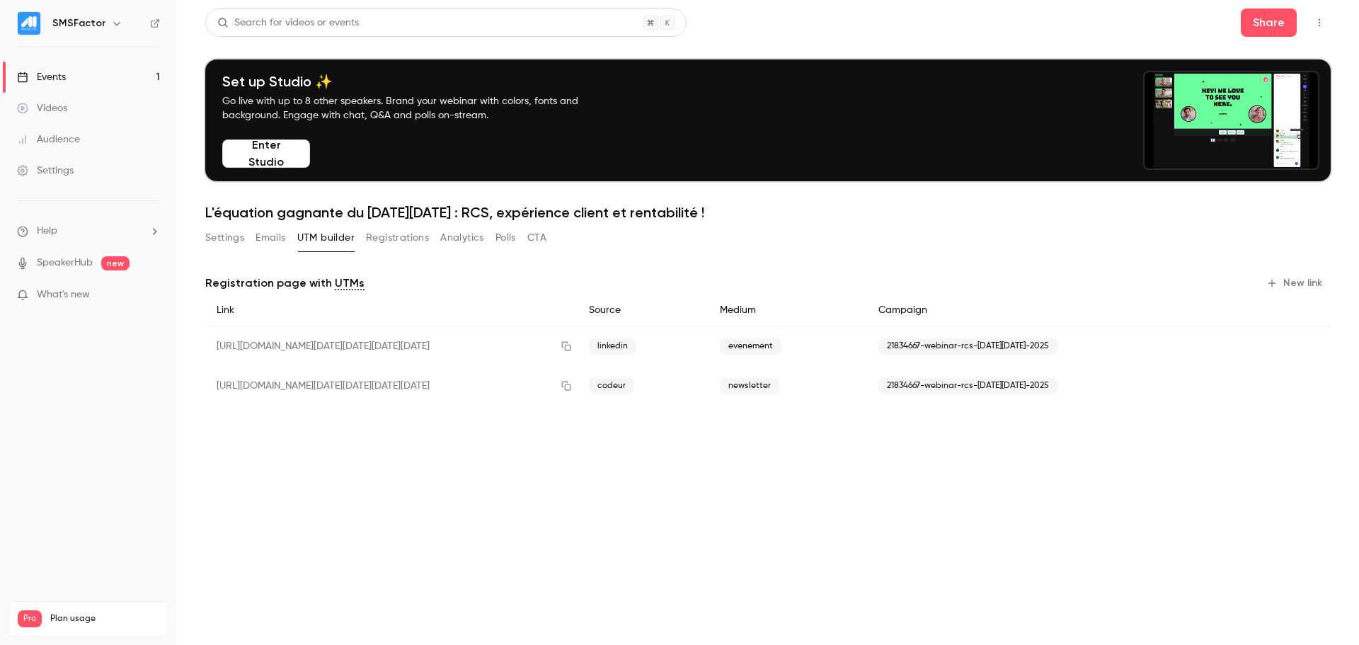
click at [389, 238] on button "Registrations" at bounding box center [397, 238] width 63 height 23
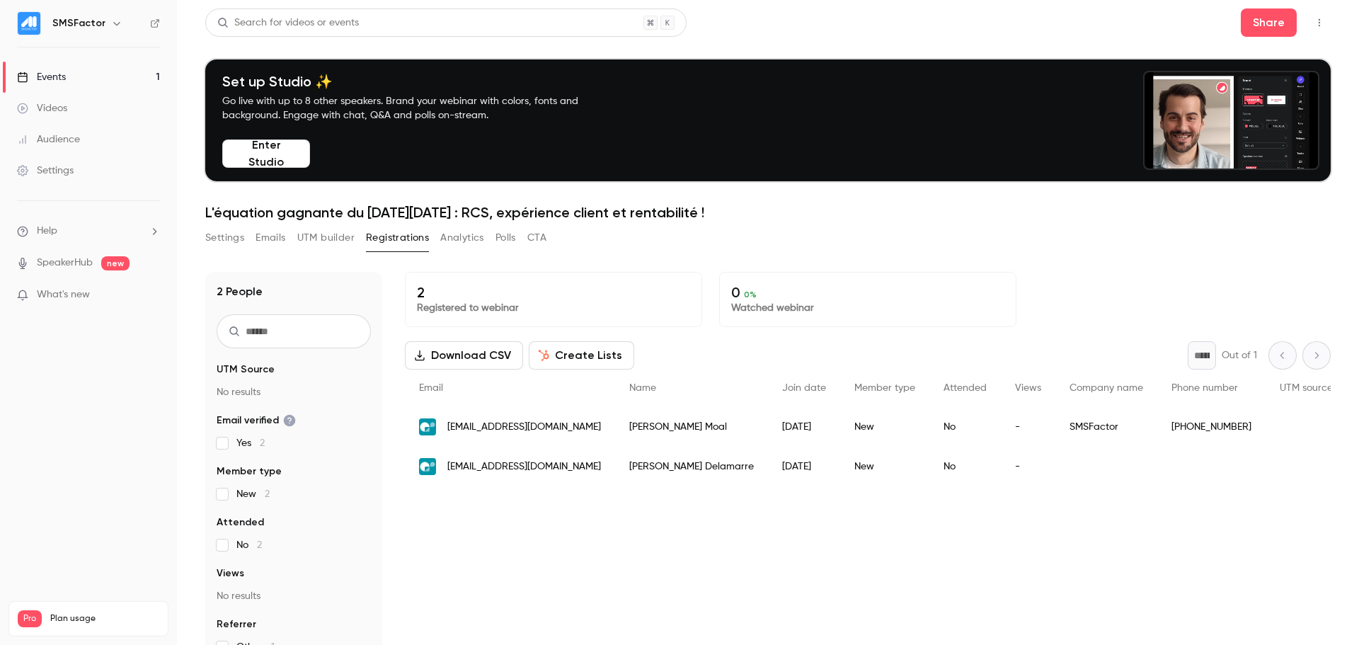
click at [459, 256] on div "2 People UTM Source No results Email verified Yes 2 Member type New 2 Attended …" at bounding box center [768, 515] width 1126 height 520
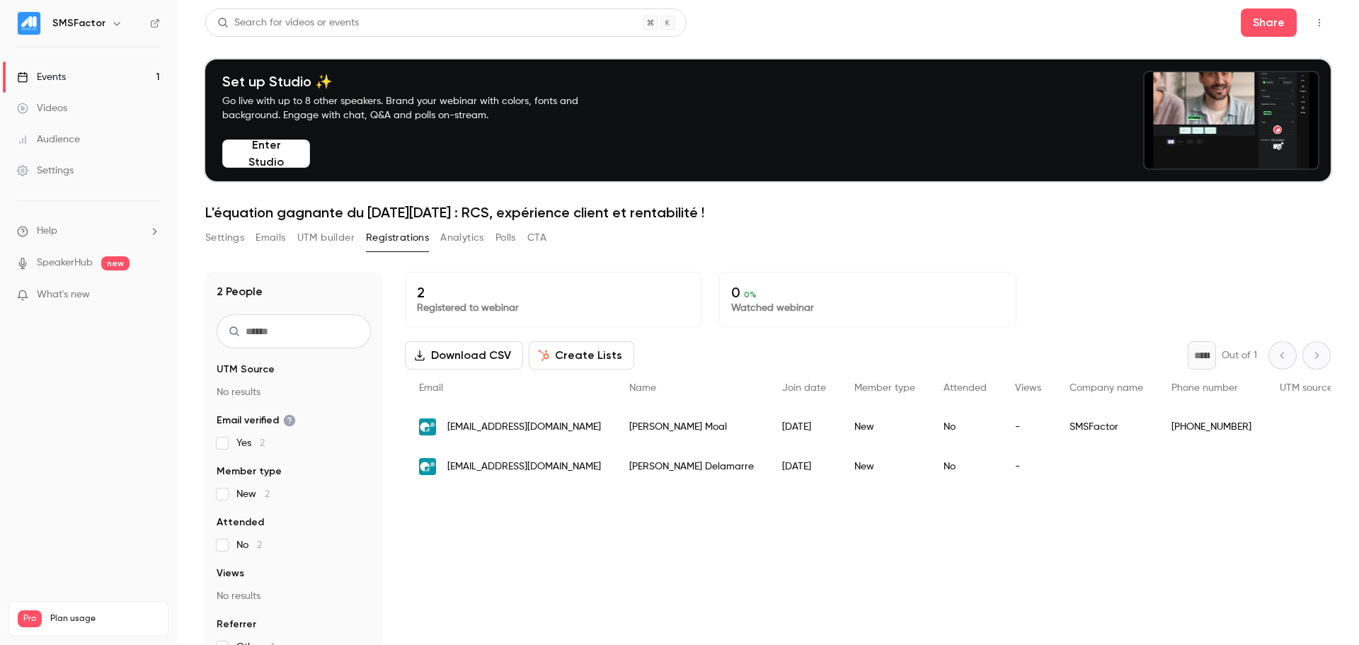
click at [477, 236] on button "Analytics" at bounding box center [462, 238] width 44 height 23
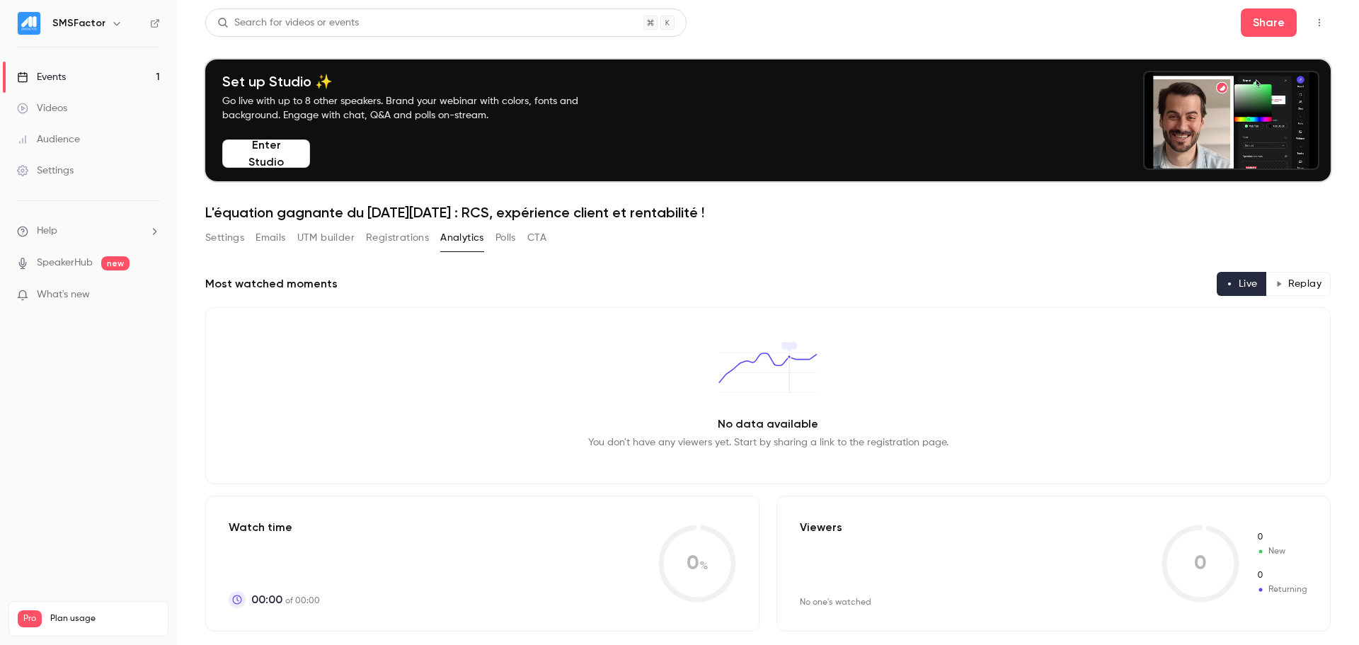
click at [506, 246] on button "Polls" at bounding box center [506, 238] width 21 height 23
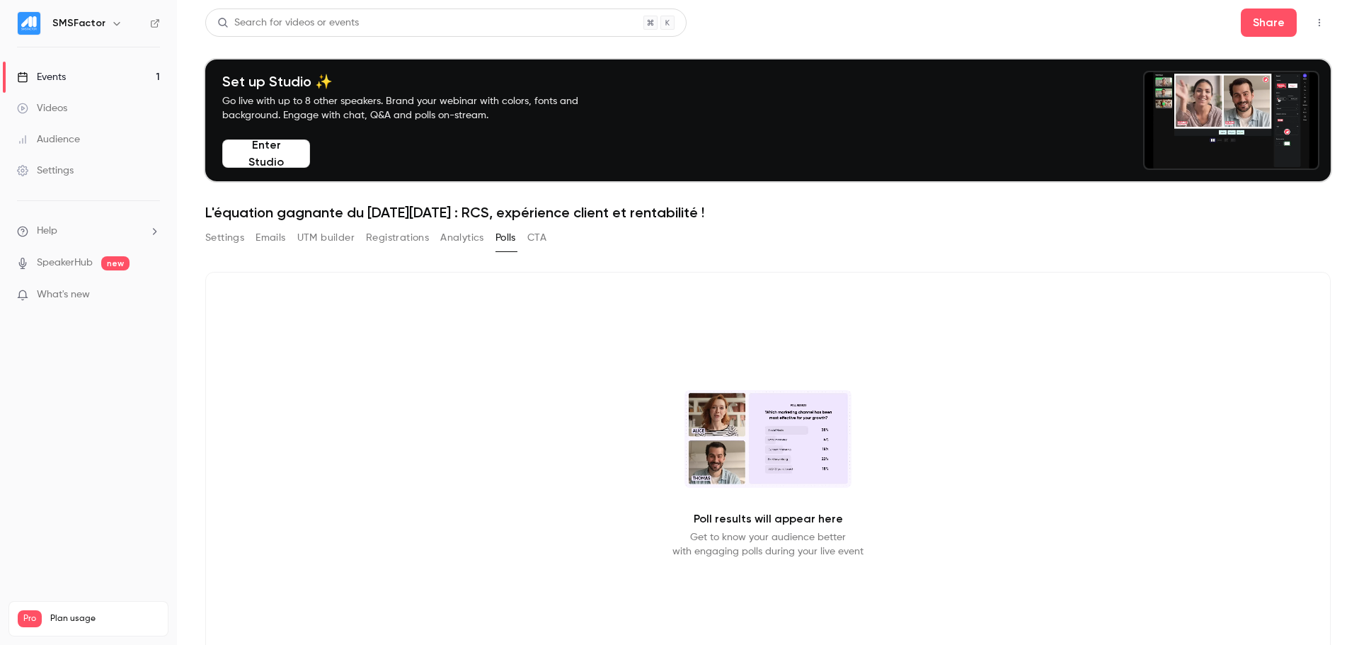
click at [532, 241] on button "CTA" at bounding box center [536, 238] width 19 height 23
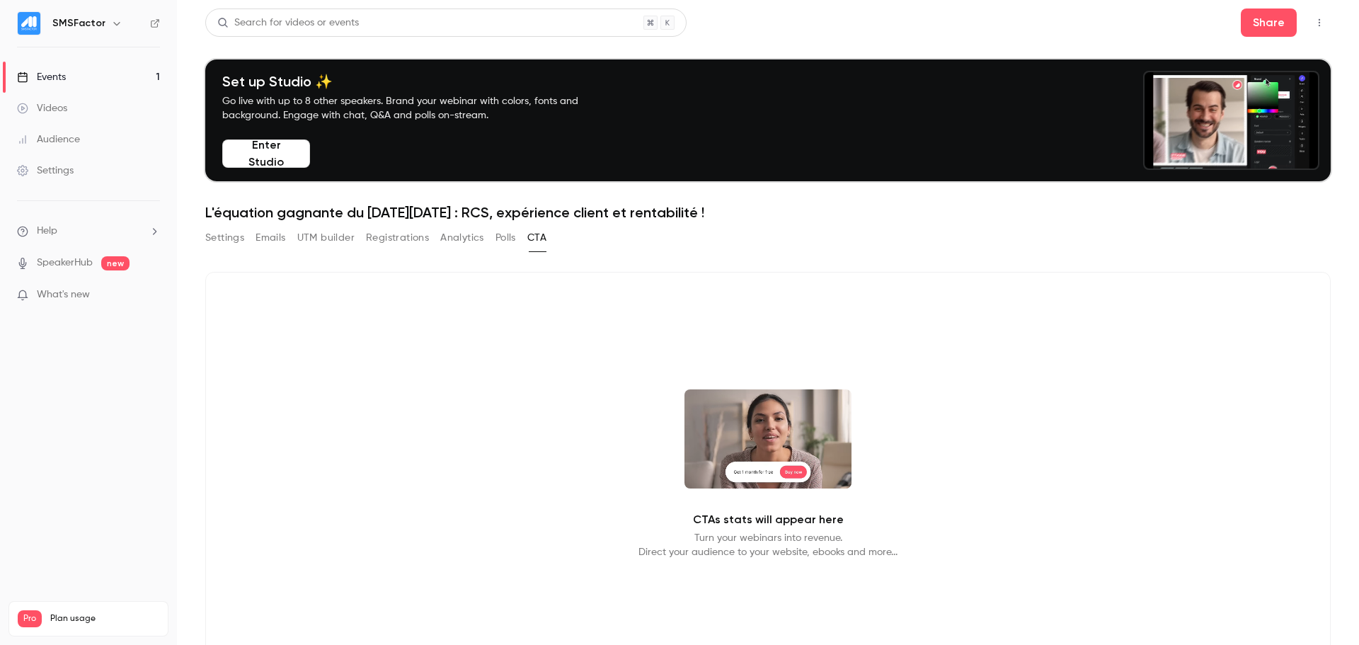
click at [215, 239] on button "Settings" at bounding box center [224, 238] width 39 height 23
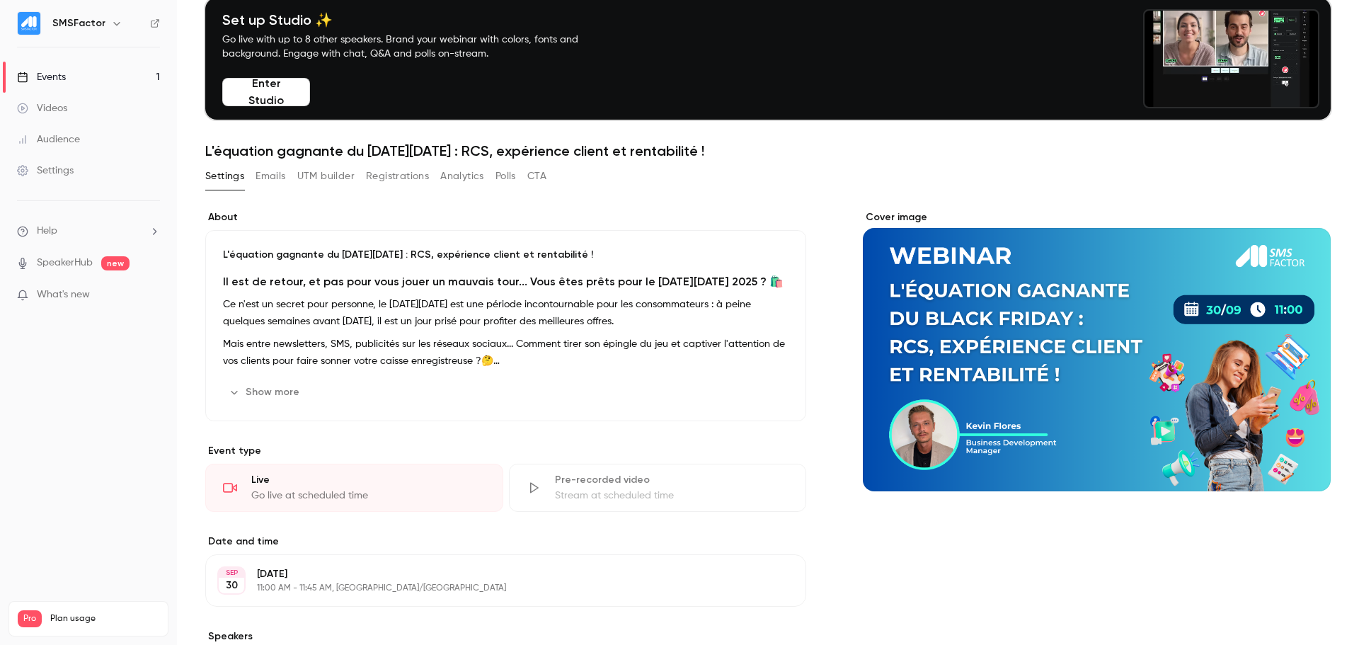
scroll to position [62, 0]
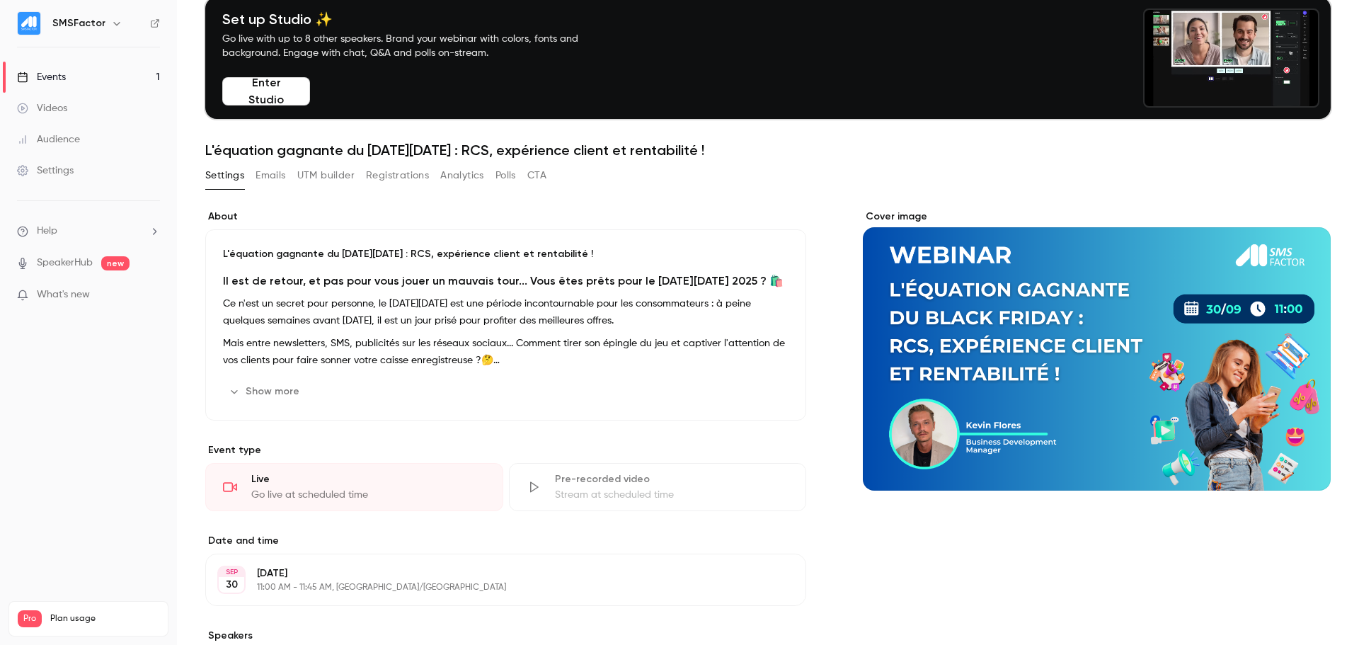
click at [297, 381] on button "Show more" at bounding box center [265, 391] width 85 height 23
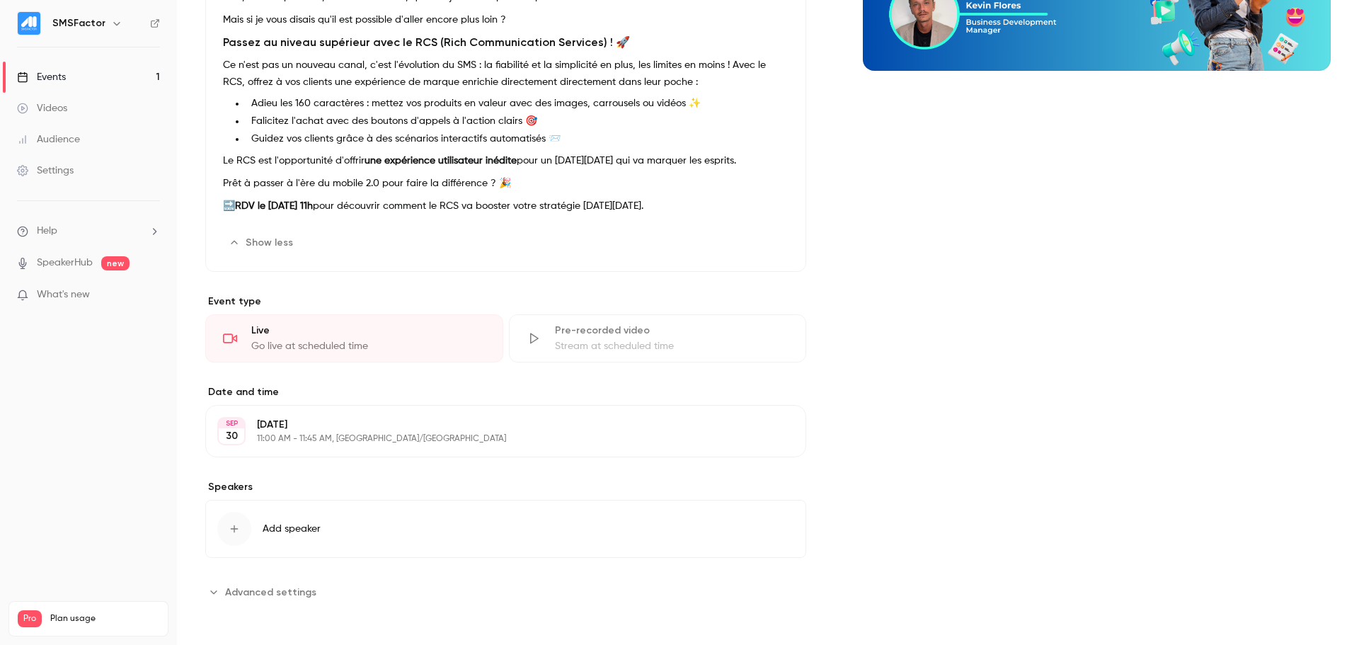
scroll to position [483, 0]
click at [240, 389] on div "About L'équation gagnante du [DATE][DATE] : RCS, expérience client et rentabili…" at bounding box center [505, 196] width 601 height 814
click at [240, 389] on span "Advanced settings" at bounding box center [270, 591] width 91 height 15
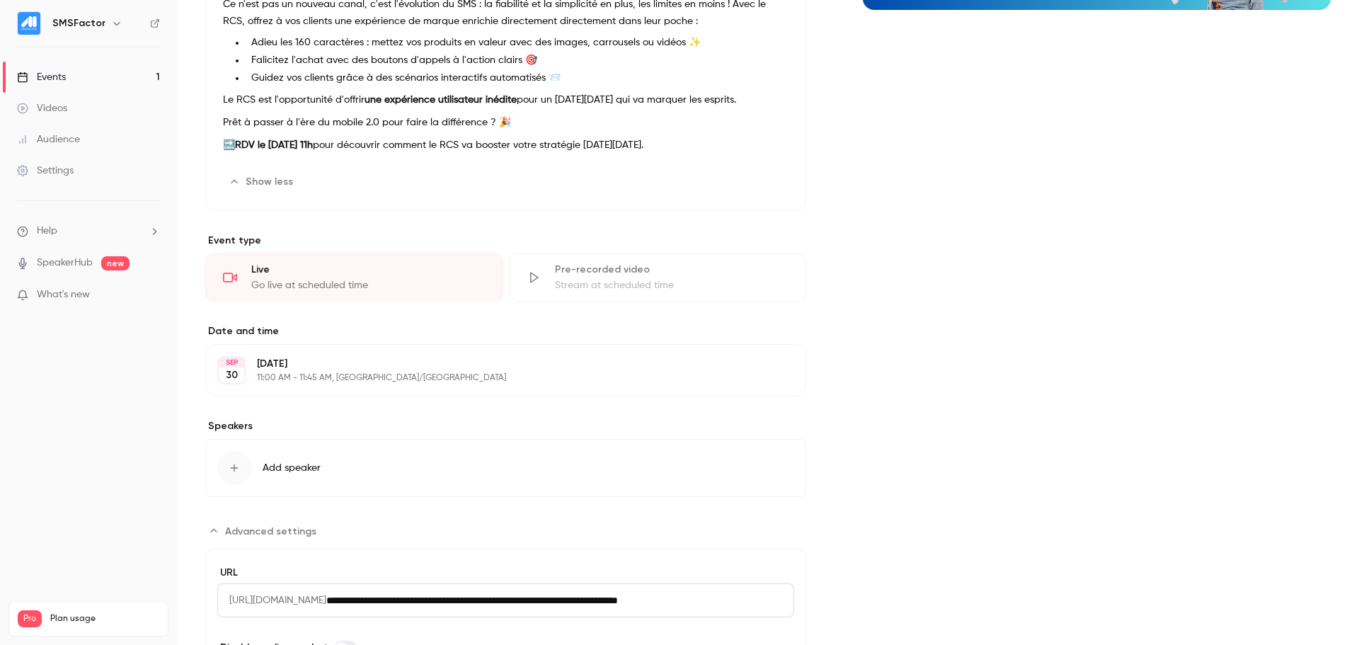
scroll to position [641, 0]
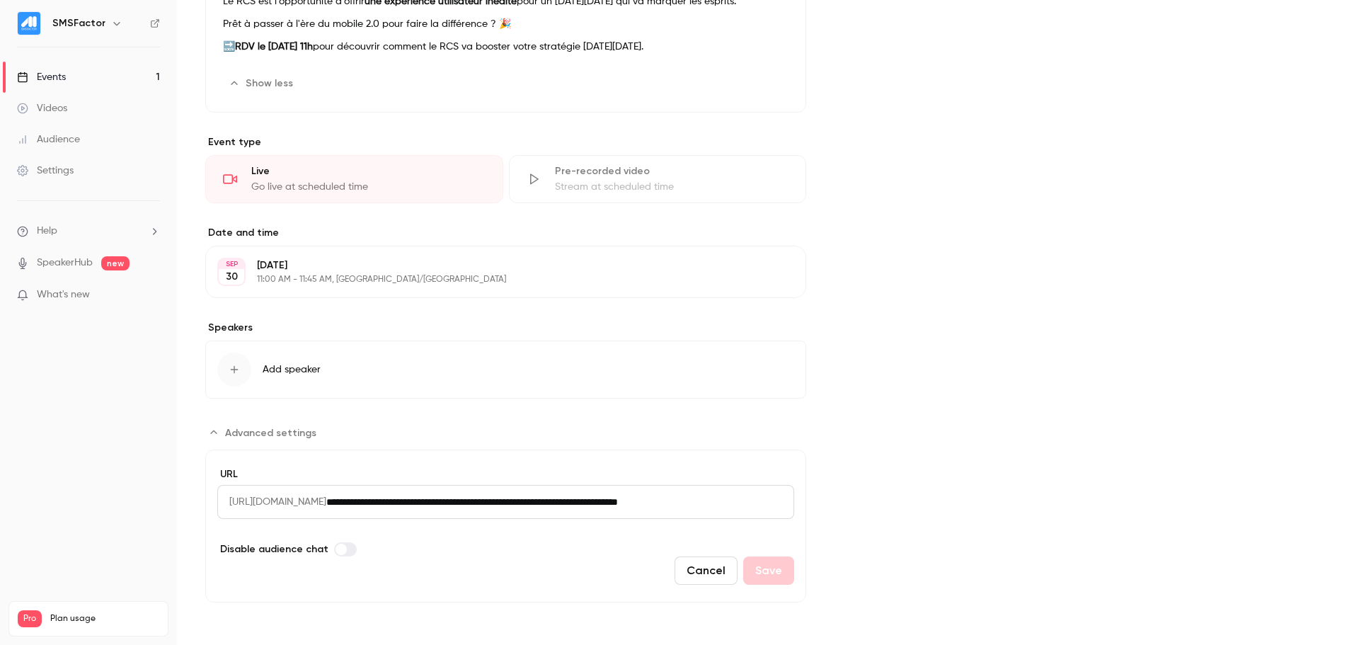
click at [413, 389] on input "**********" at bounding box center [560, 502] width 468 height 34
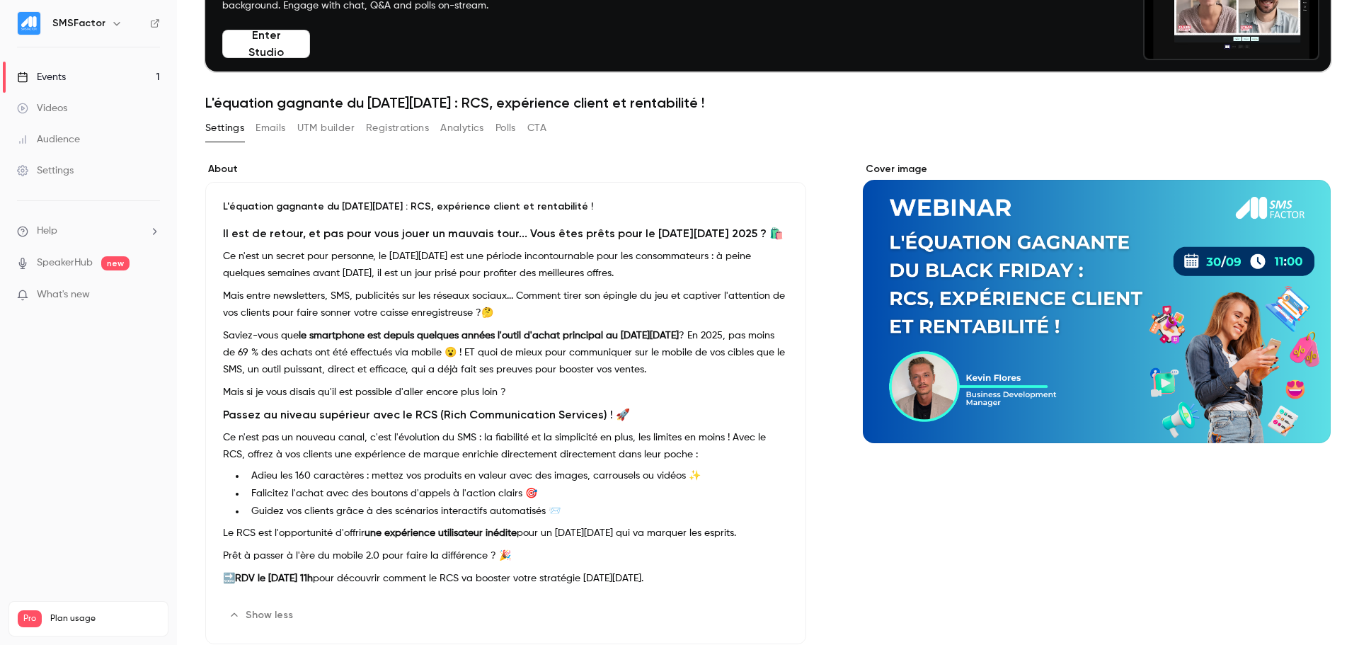
scroll to position [0, 0]
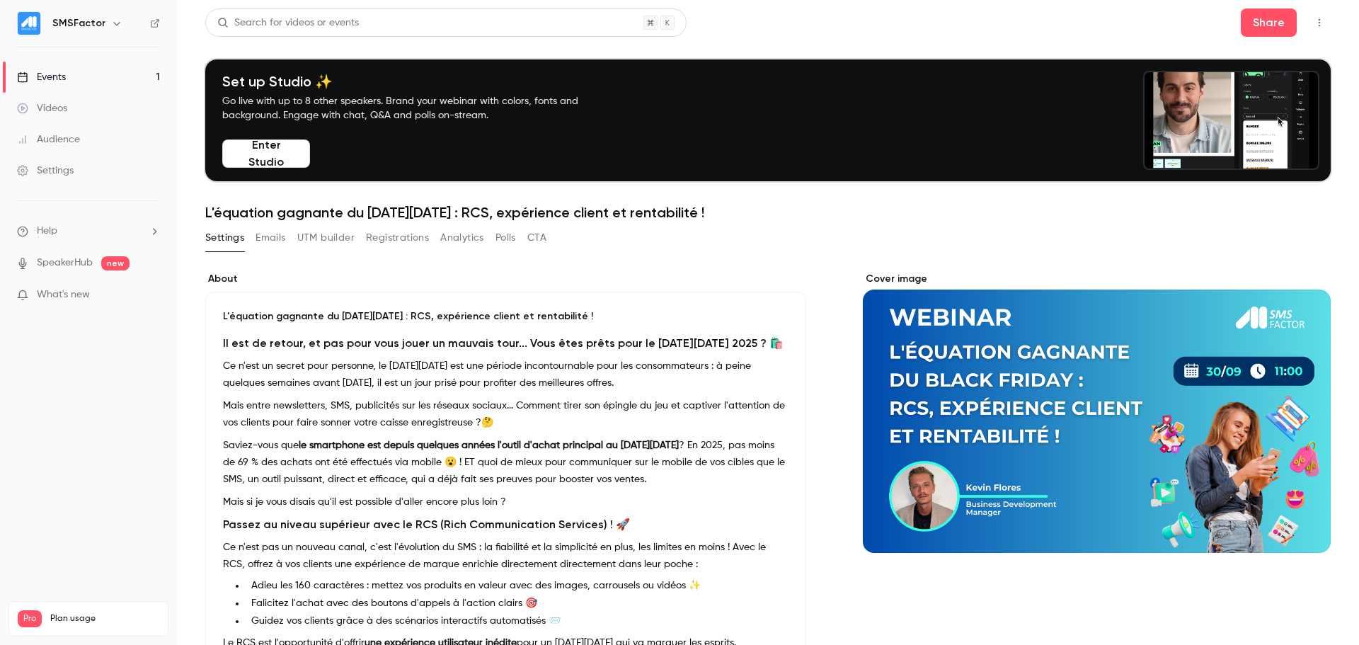
click at [168, 389] on nav "SMSFactor Events 1 Videos Audience Settings Help SpeakerHub new What's new Pro …" at bounding box center [88, 322] width 177 height 645
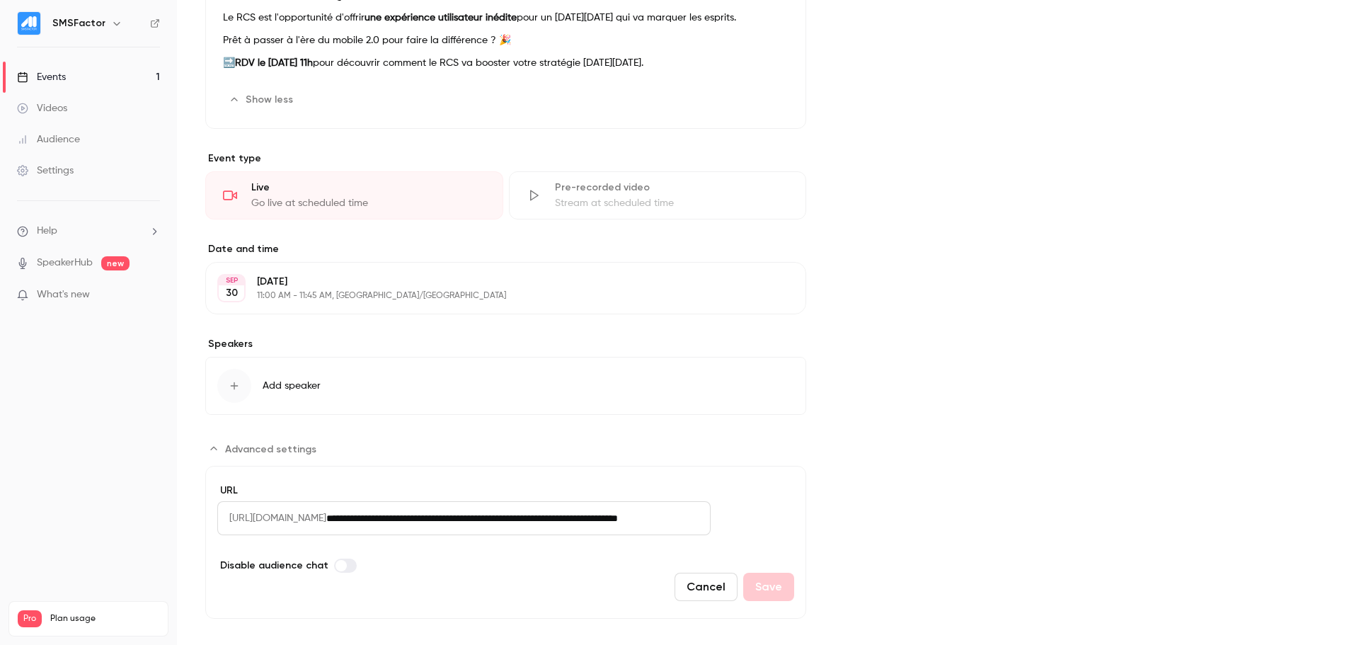
scroll to position [641, 0]
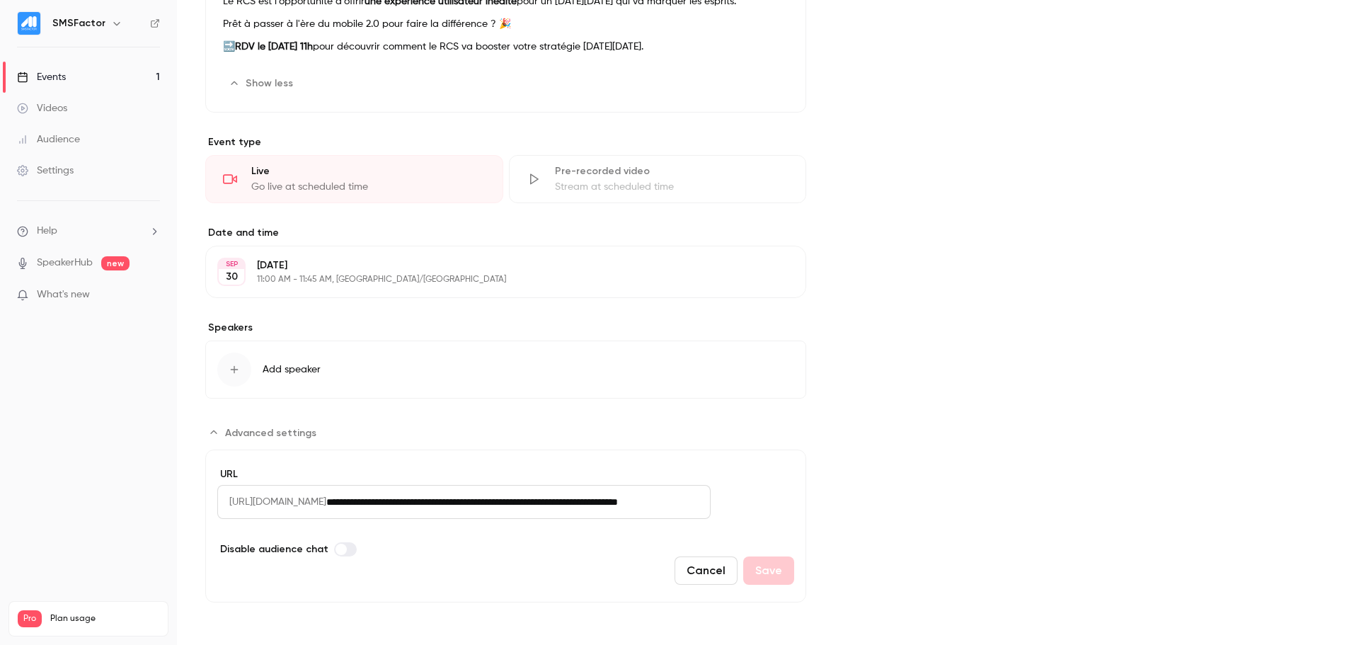
click at [411, 389] on input "**********" at bounding box center [518, 502] width 384 height 34
drag, startPoint x: 403, startPoint y: 499, endPoint x: 802, endPoint y: 505, distance: 398.7
click at [802, 389] on div "About L'équation gagnante du [DATE][DATE] : RCS, expérience client et rentabili…" at bounding box center [768, 116] width 1126 height 972
click at [326, 389] on span "[URL][DOMAIN_NAME]" at bounding box center [271, 502] width 109 height 34
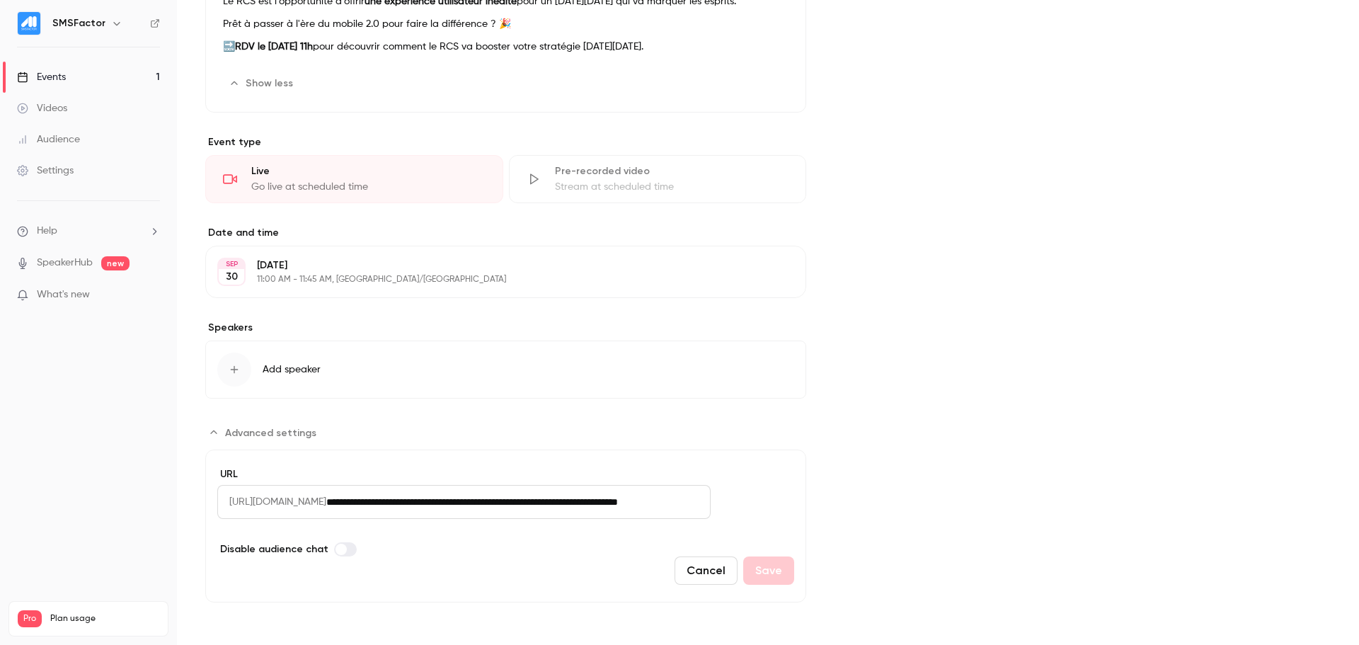
click at [136, 333] on nav "SMSFactor Events 1 Videos Audience Settings Help SpeakerHub new What's new Pro …" at bounding box center [88, 322] width 177 height 645
click at [492, 389] on input "**********" at bounding box center [518, 502] width 384 height 34
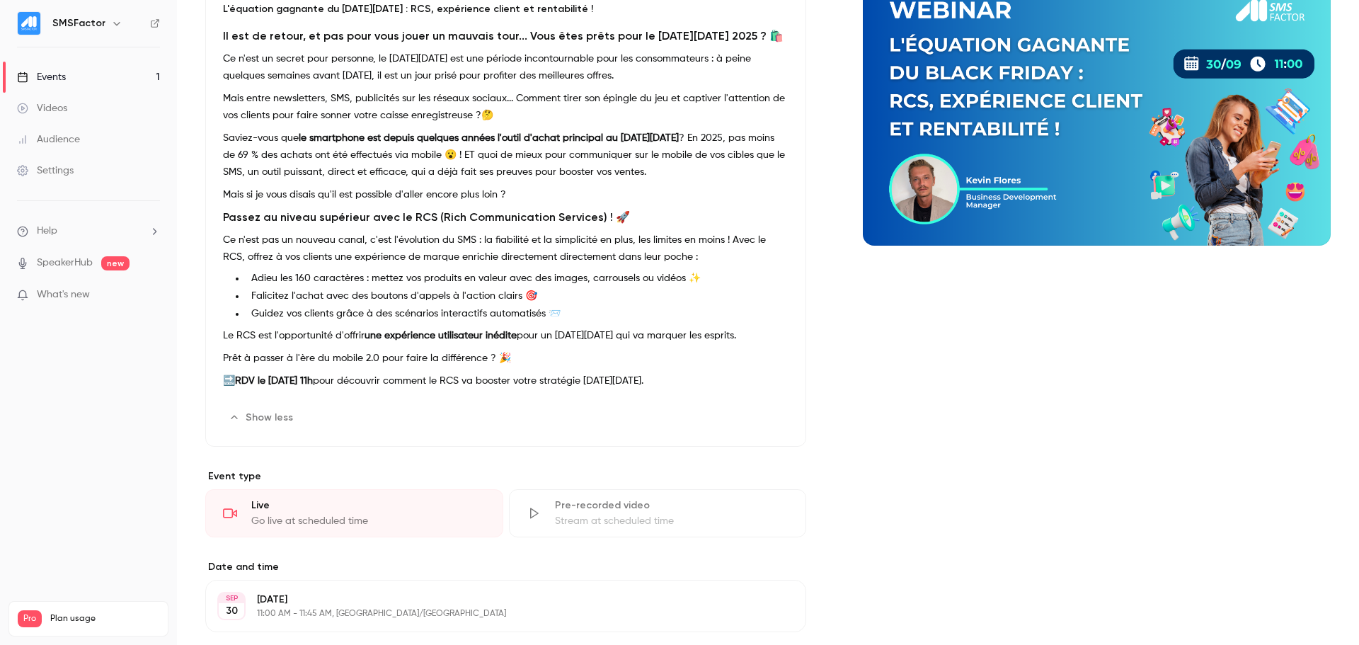
scroll to position [0, 0]
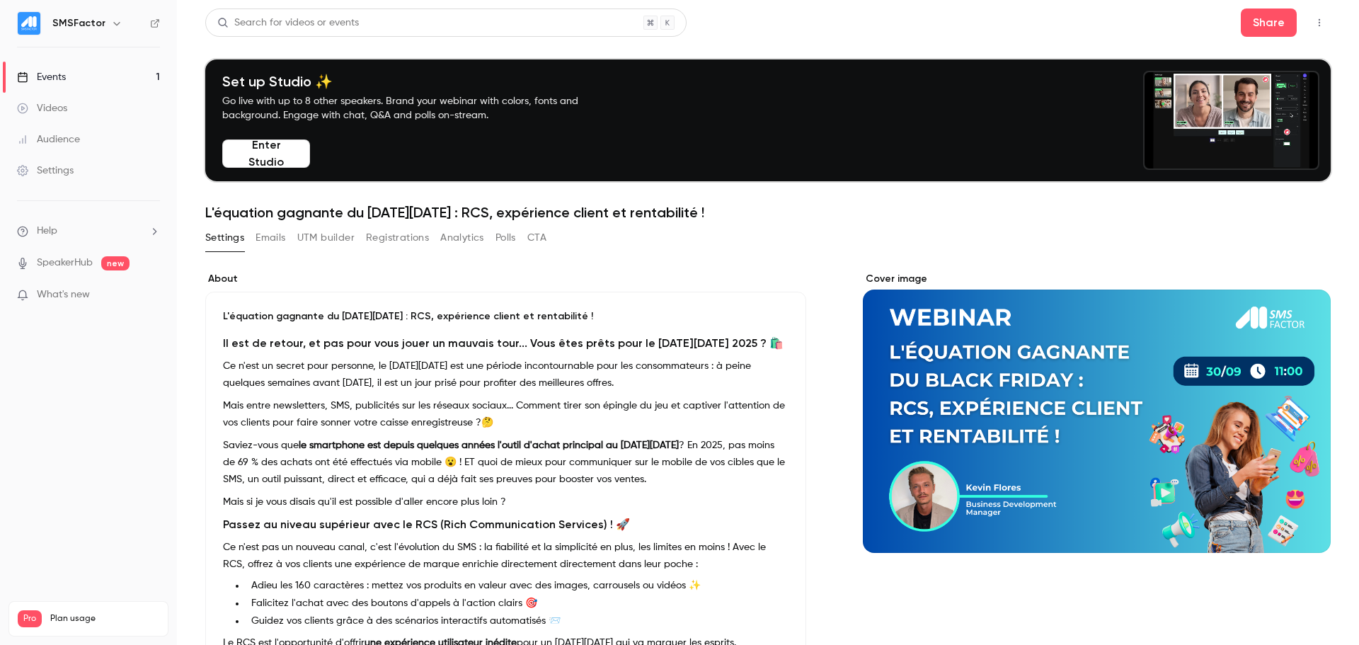
click at [224, 241] on button "Settings" at bounding box center [224, 238] width 39 height 23
click at [67, 172] on div "Settings" at bounding box center [45, 171] width 57 height 14
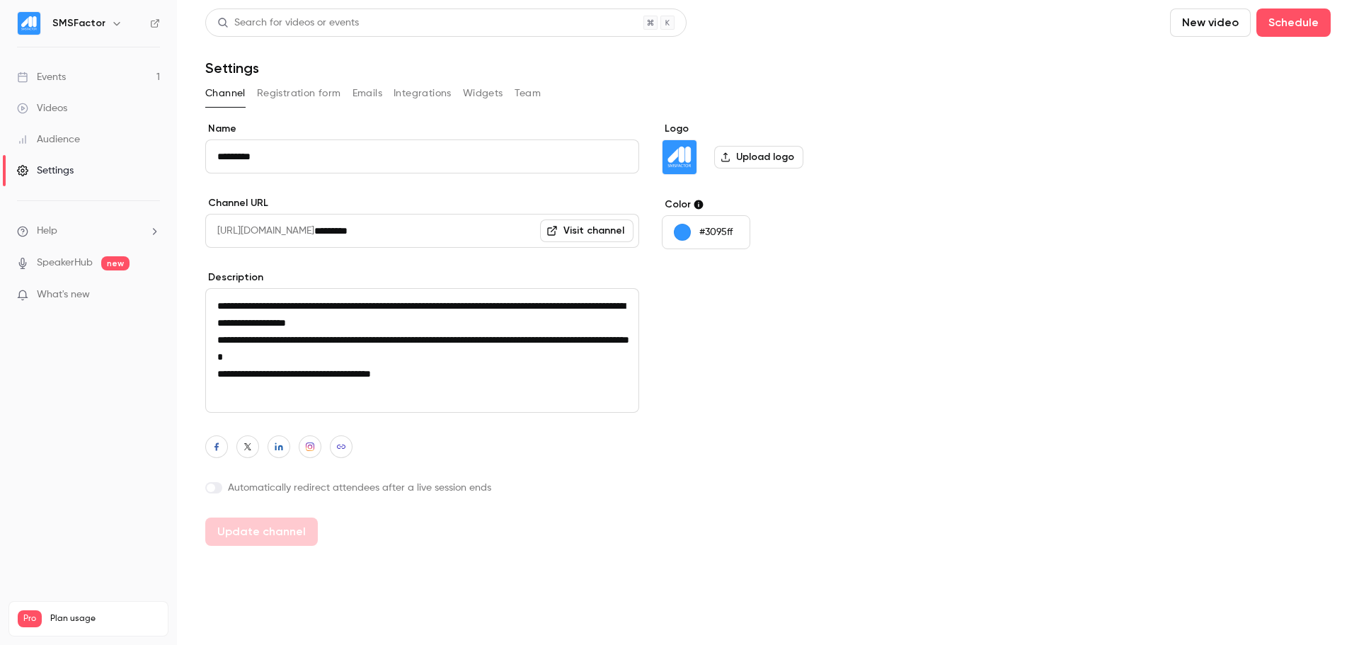
click at [266, 389] on label "Automatically redirect attendees after a live session ends" at bounding box center [422, 488] width 434 height 14
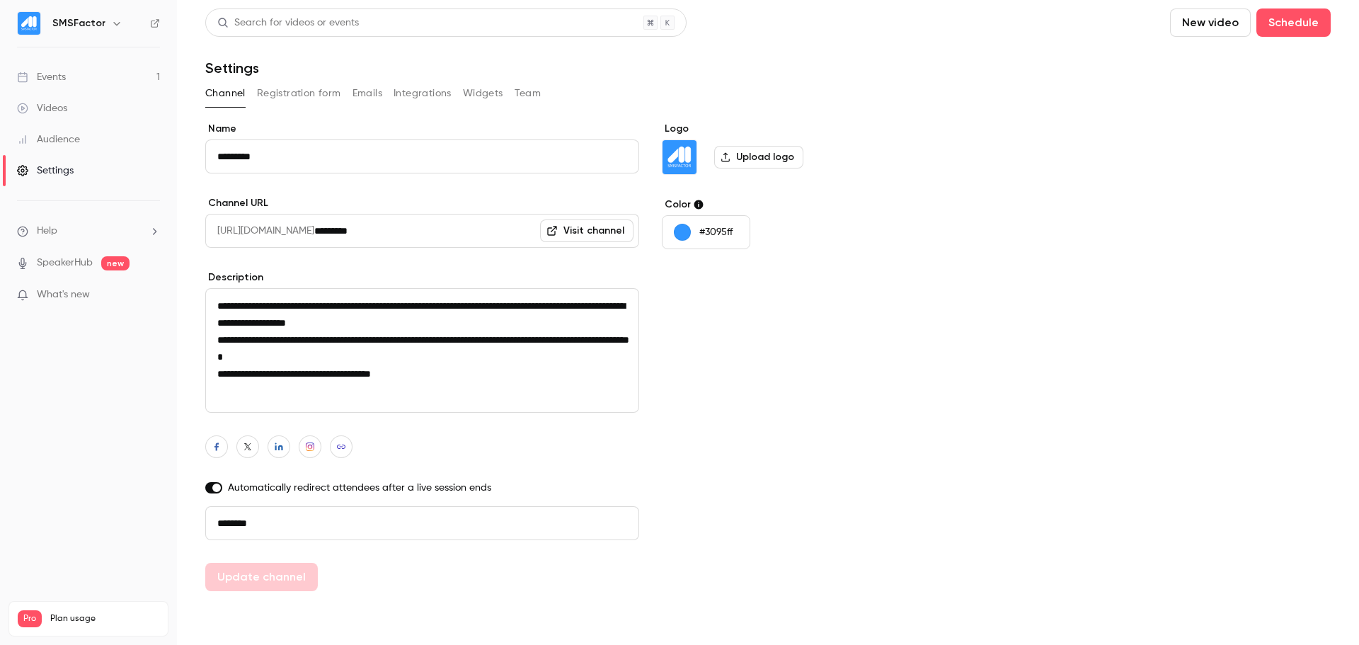
click at [212, 389] on span at bounding box center [216, 488] width 8 height 8
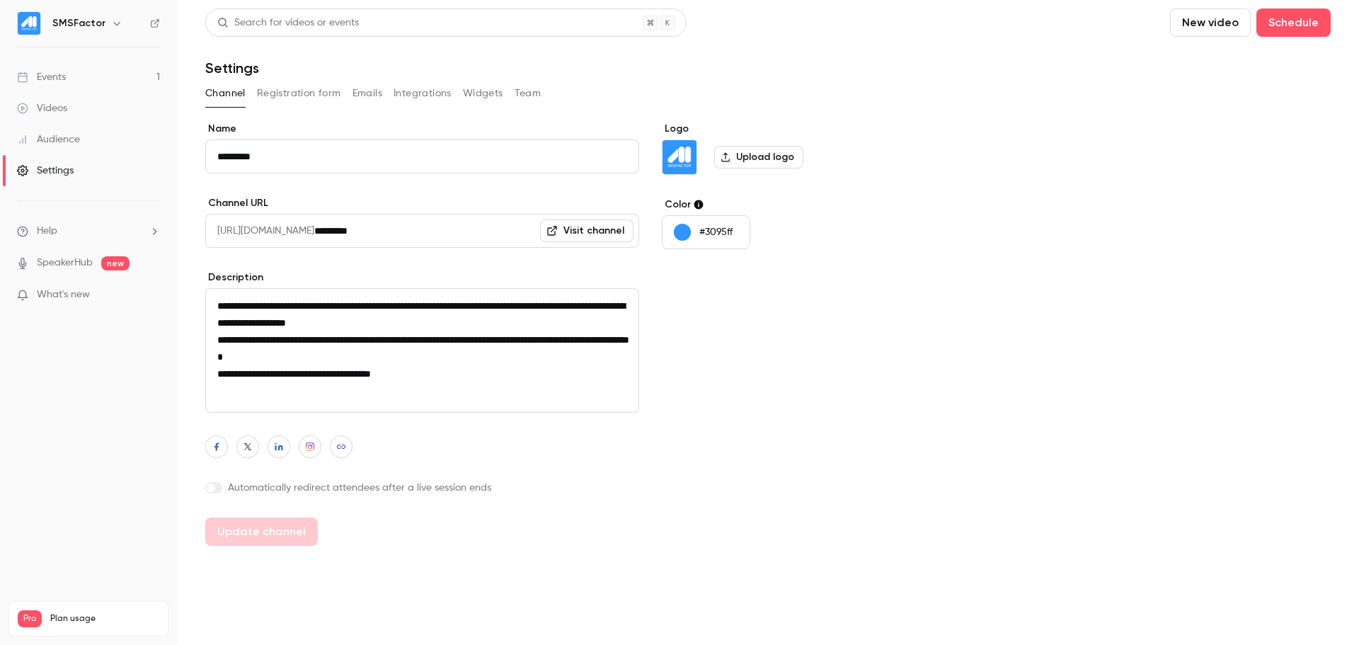
click at [313, 110] on div "Channel Registration form Emails Integrations Widgets Team" at bounding box center [768, 96] width 1126 height 28
click at [316, 103] on button "Registration form" at bounding box center [299, 93] width 84 height 23
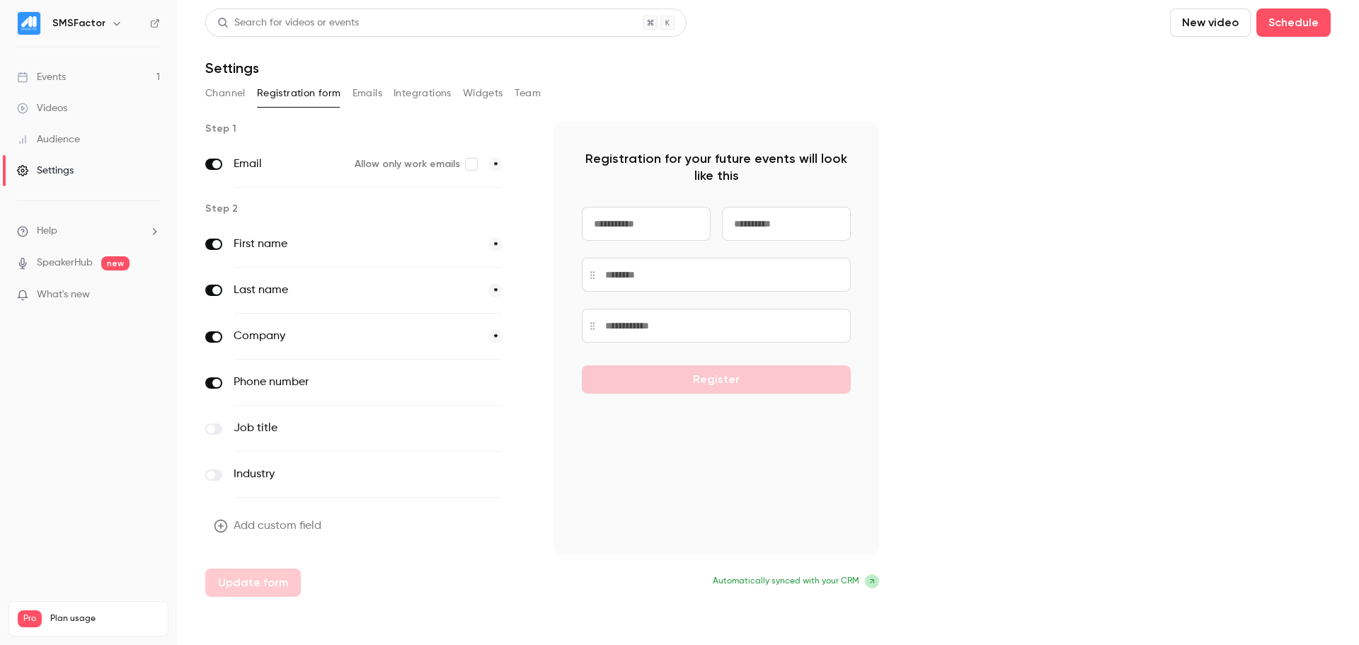
click at [303, 389] on button "Add custom field" at bounding box center [268, 526] width 127 height 28
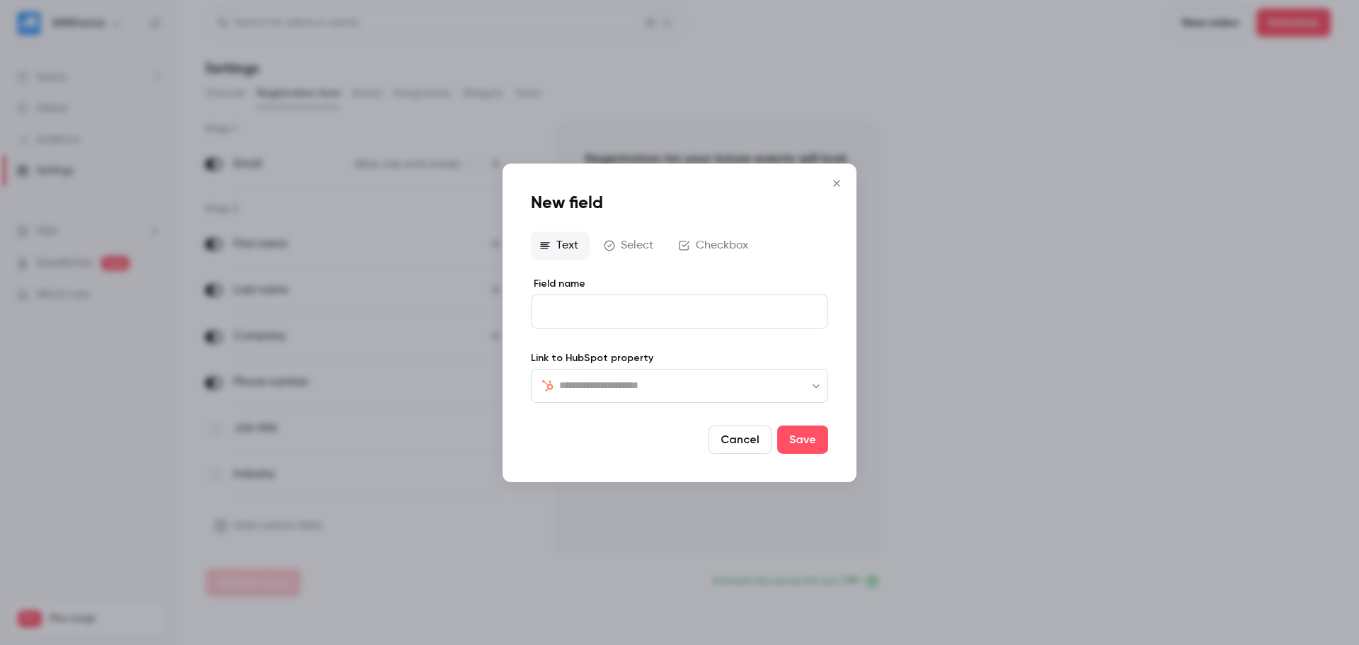
click at [705, 249] on button "Checkbox" at bounding box center [715, 245] width 89 height 28
click at [599, 346] on form "Checkbox text Link to HubSpot property ​ ​ Cancel Save" at bounding box center [679, 364] width 297 height 179
click at [600, 319] on p "editor" at bounding box center [679, 312] width 273 height 15
click at [614, 251] on button "Select" at bounding box center [629, 244] width 69 height 28
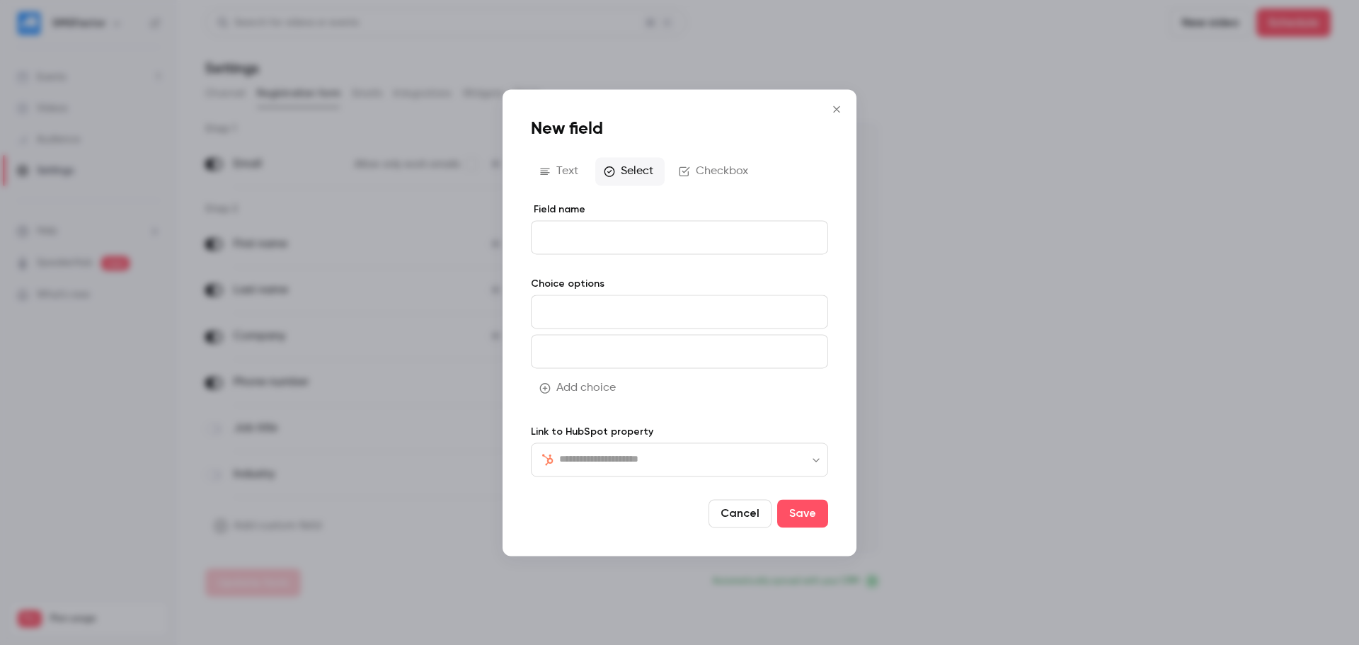
click at [587, 306] on input at bounding box center [679, 312] width 297 height 34
click at [585, 229] on input "Field name" at bounding box center [679, 237] width 297 height 34
type input "*"
click at [583, 178] on button "Text" at bounding box center [560, 171] width 59 height 28
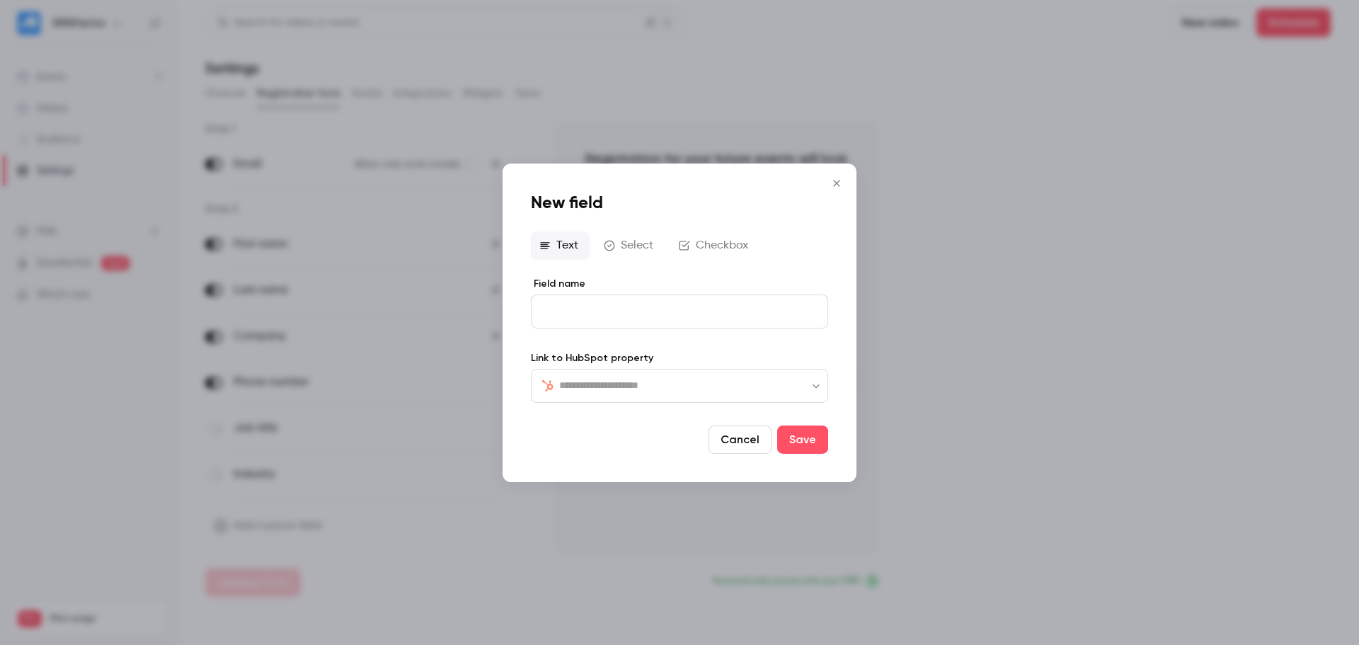
click at [836, 184] on icon "Close" at bounding box center [836, 183] width 6 height 6
